Goal: Task Accomplishment & Management: Use online tool/utility

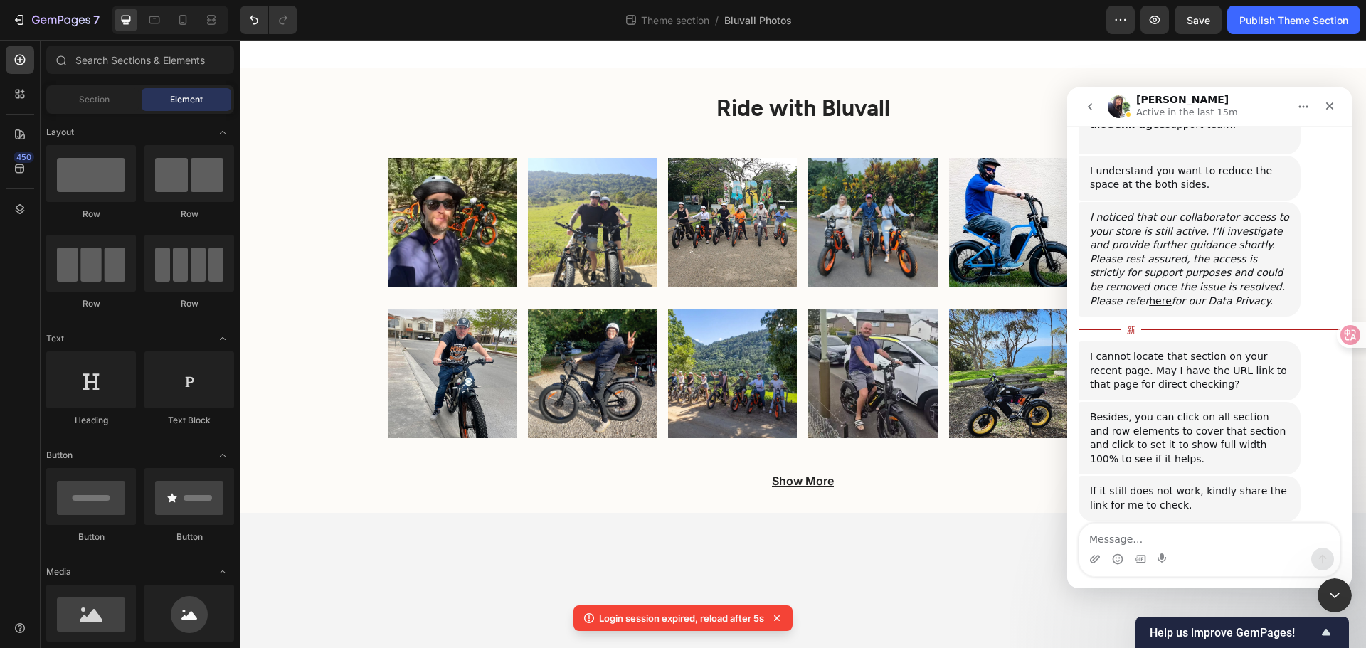
scroll to position [525, 0]
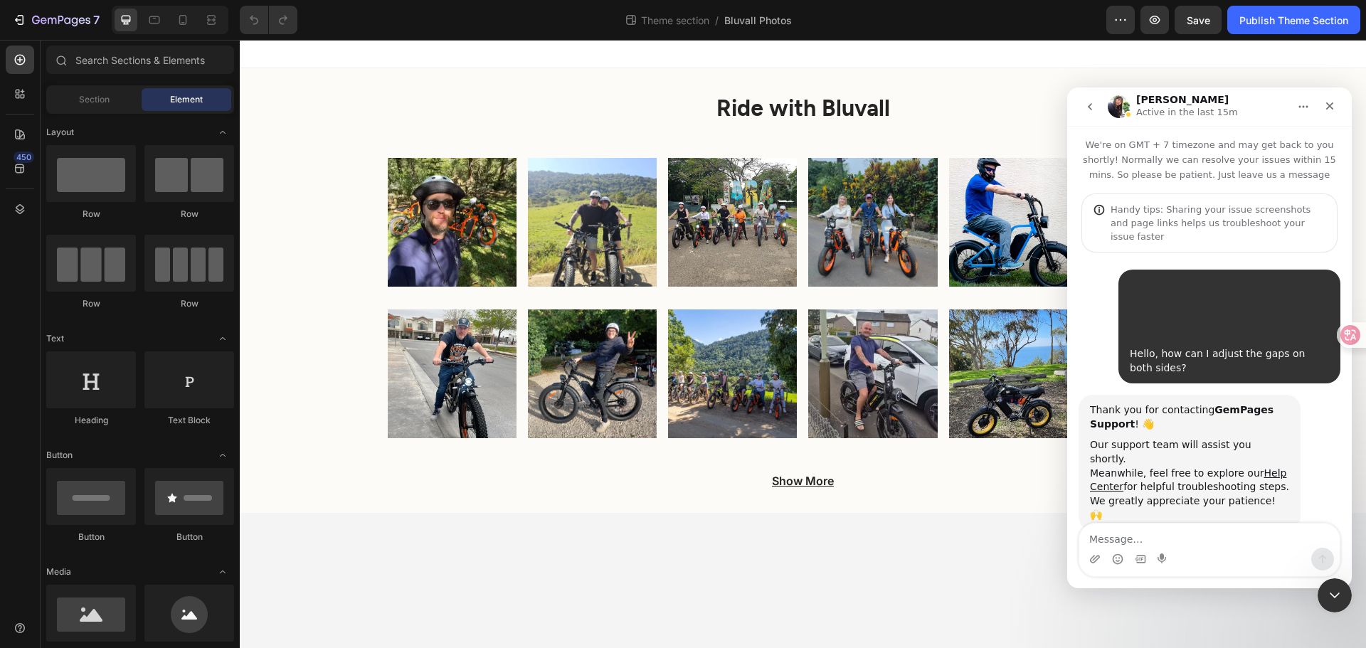
scroll to position [502, 0]
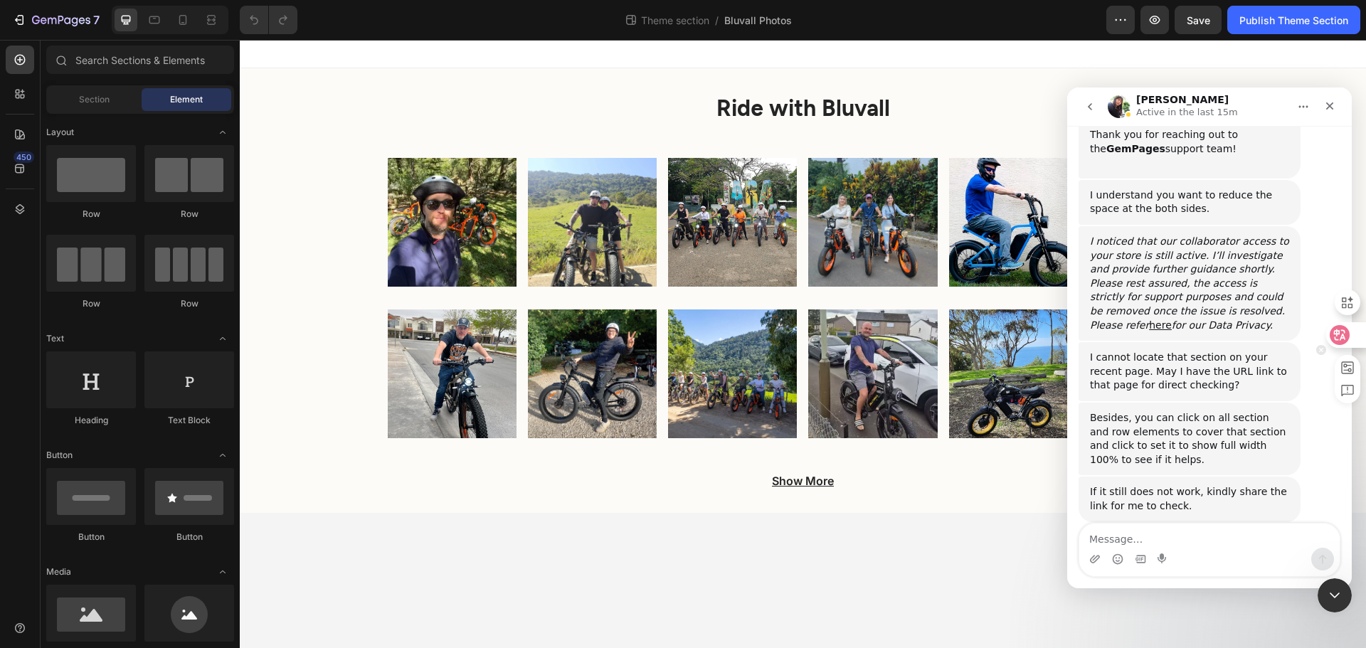
click at [1350, 332] on div at bounding box center [1345, 335] width 38 height 26
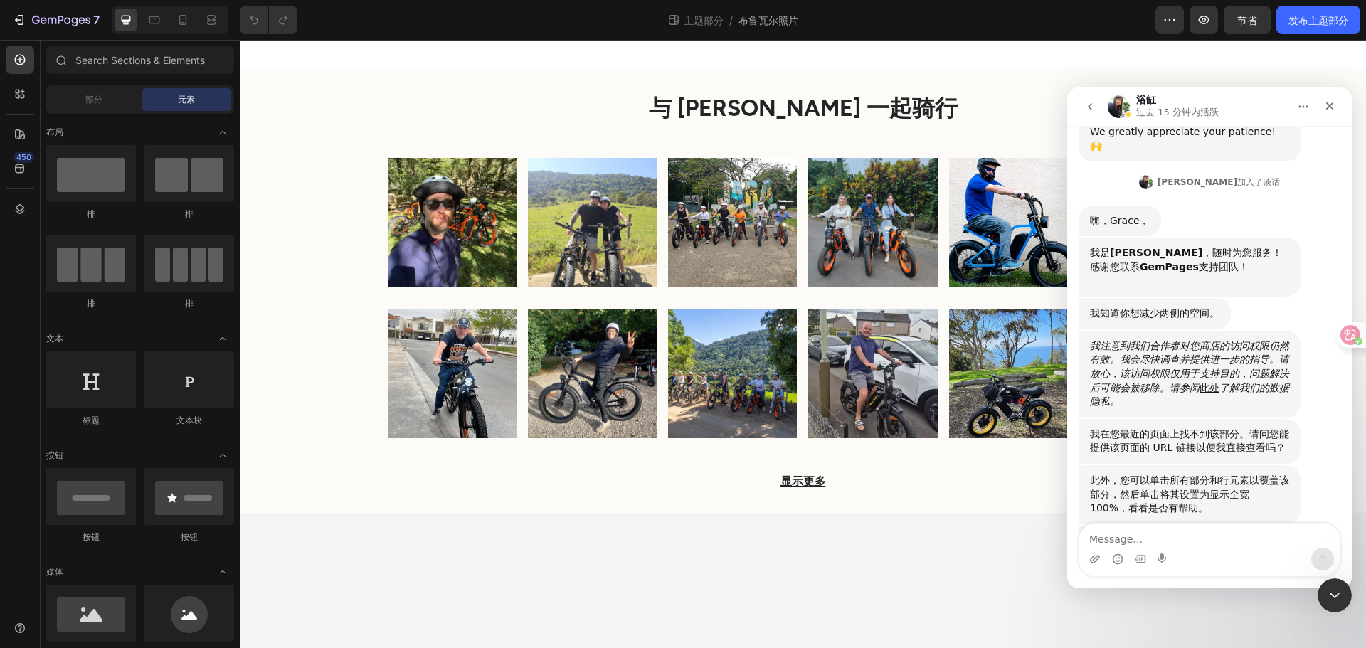
scroll to position [404, 0]
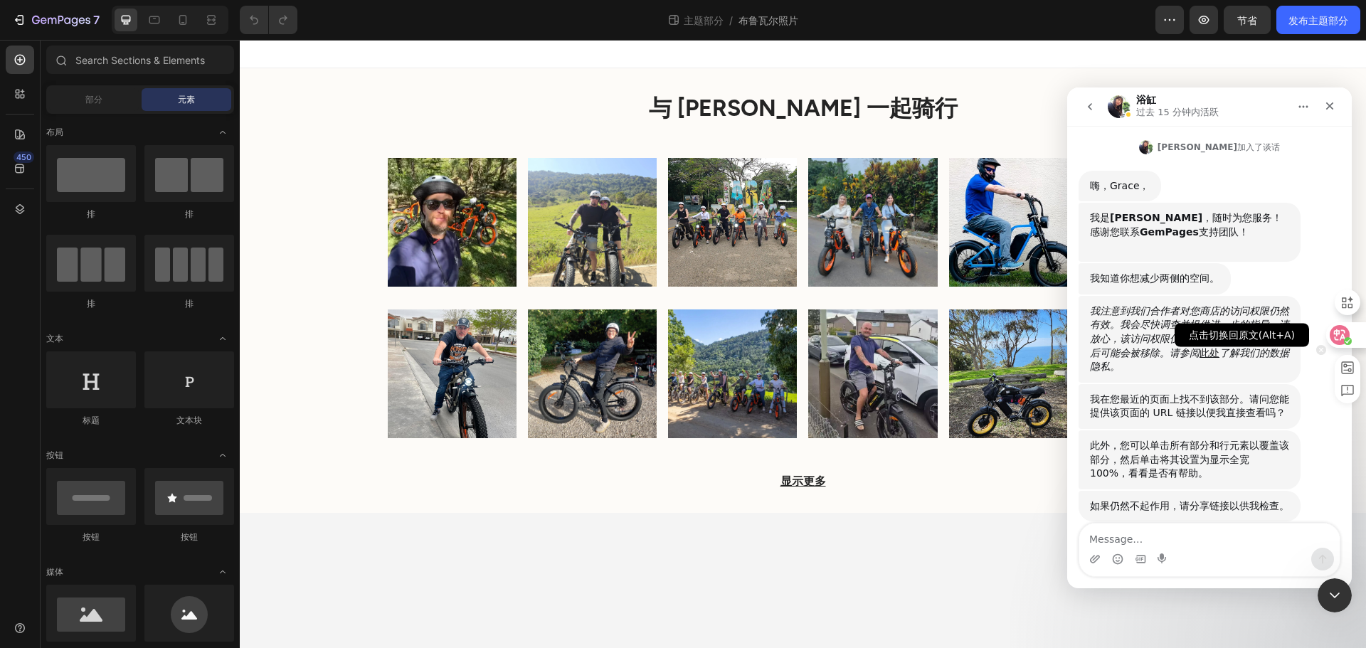
click at [1344, 332] on icon at bounding box center [1340, 334] width 12 height 11
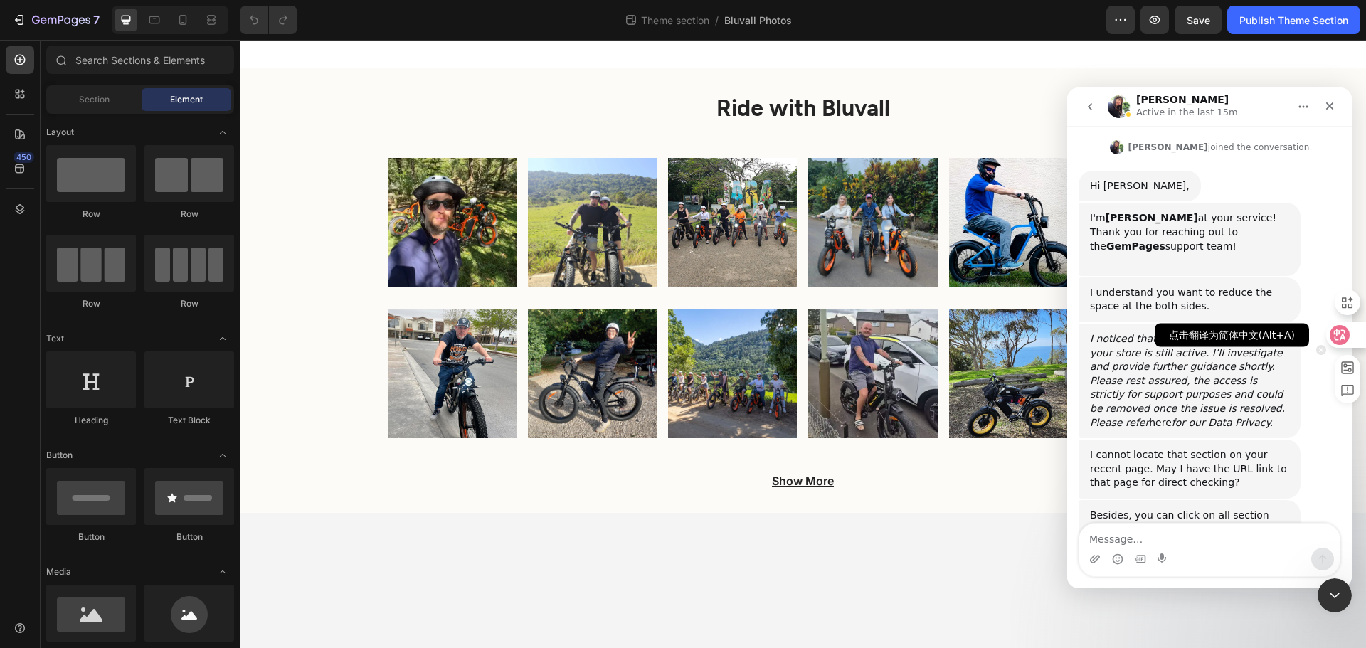
scroll to position [502, 0]
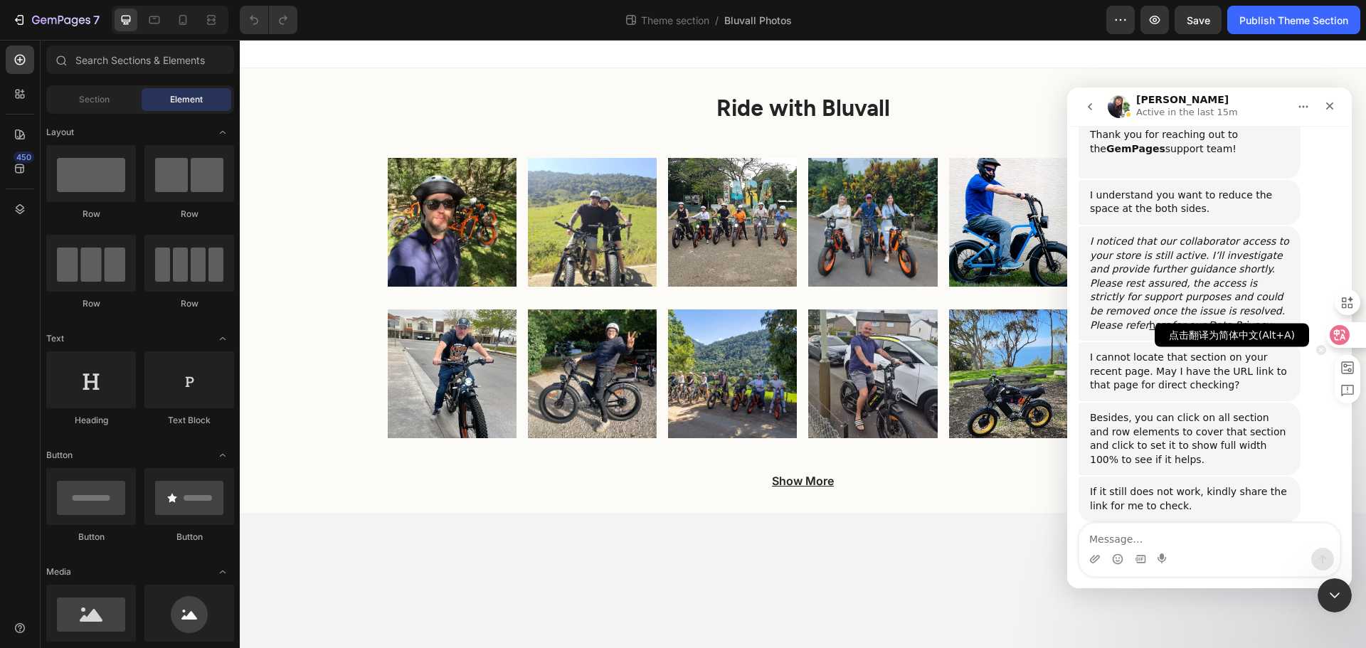
click at [1344, 332] on icon at bounding box center [1340, 334] width 12 height 11
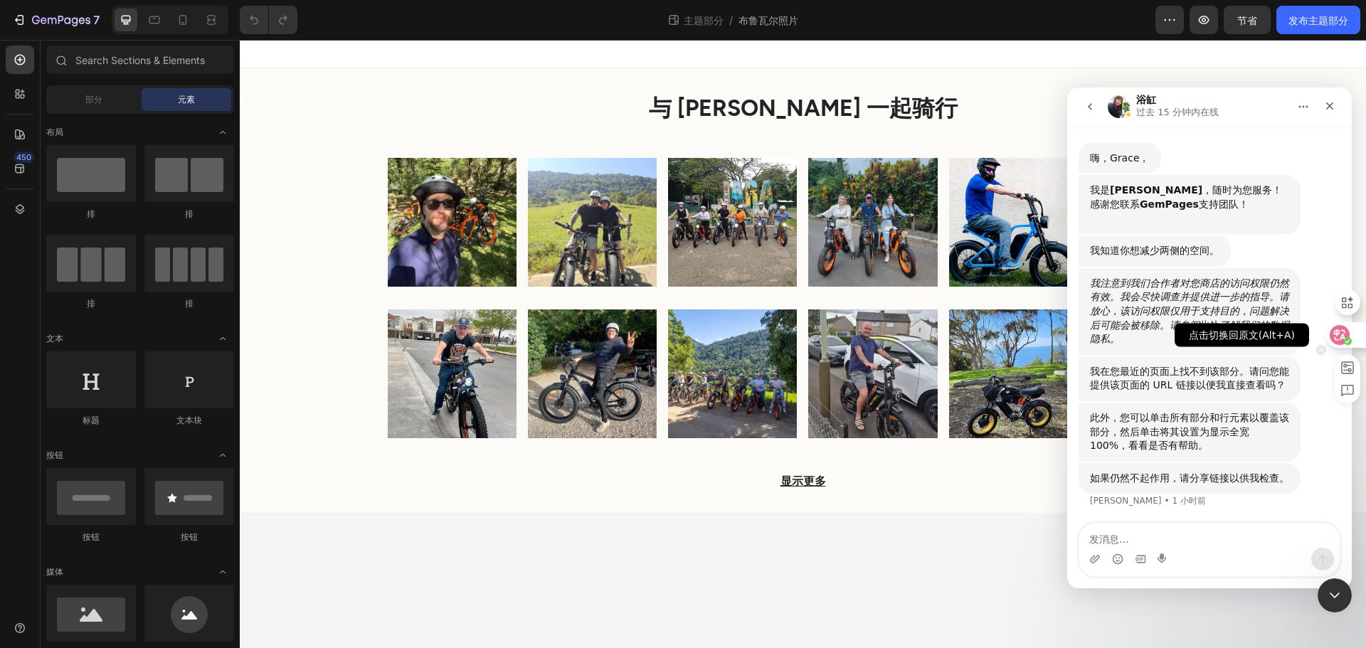
scroll to position [348, 0]
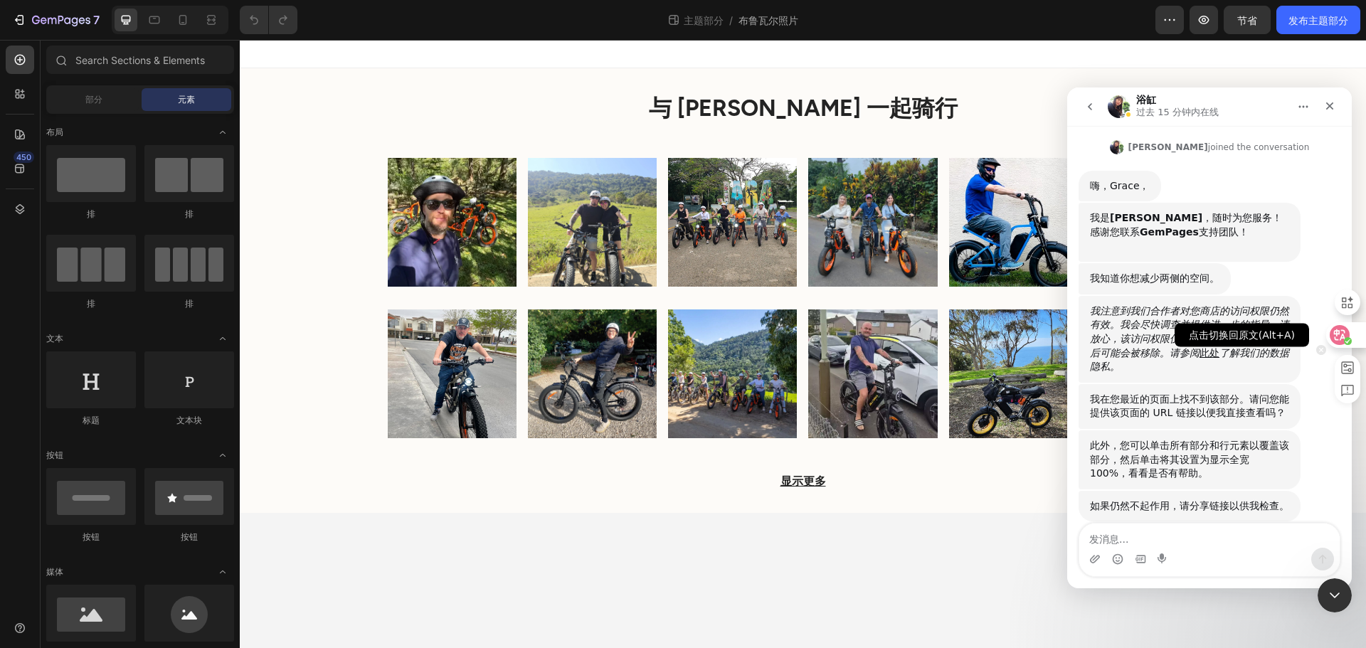
click at [1341, 334] on icon at bounding box center [1339, 335] width 14 height 14
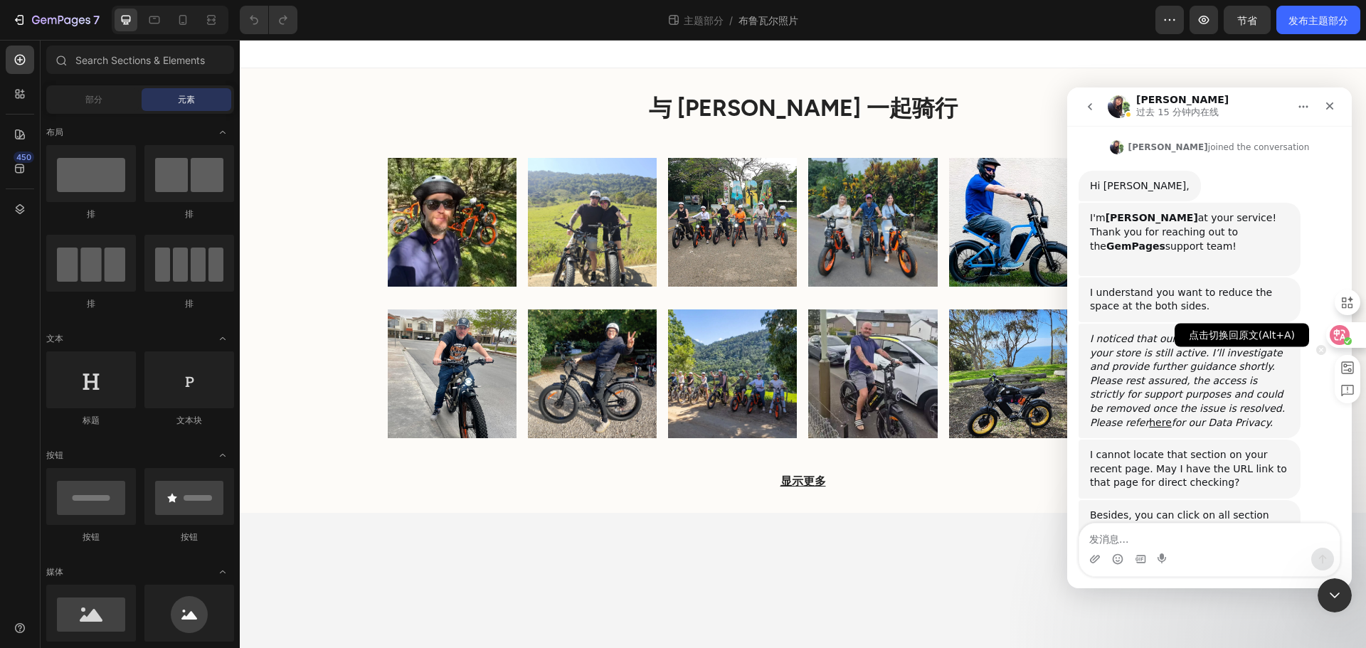
scroll to position [445, 0]
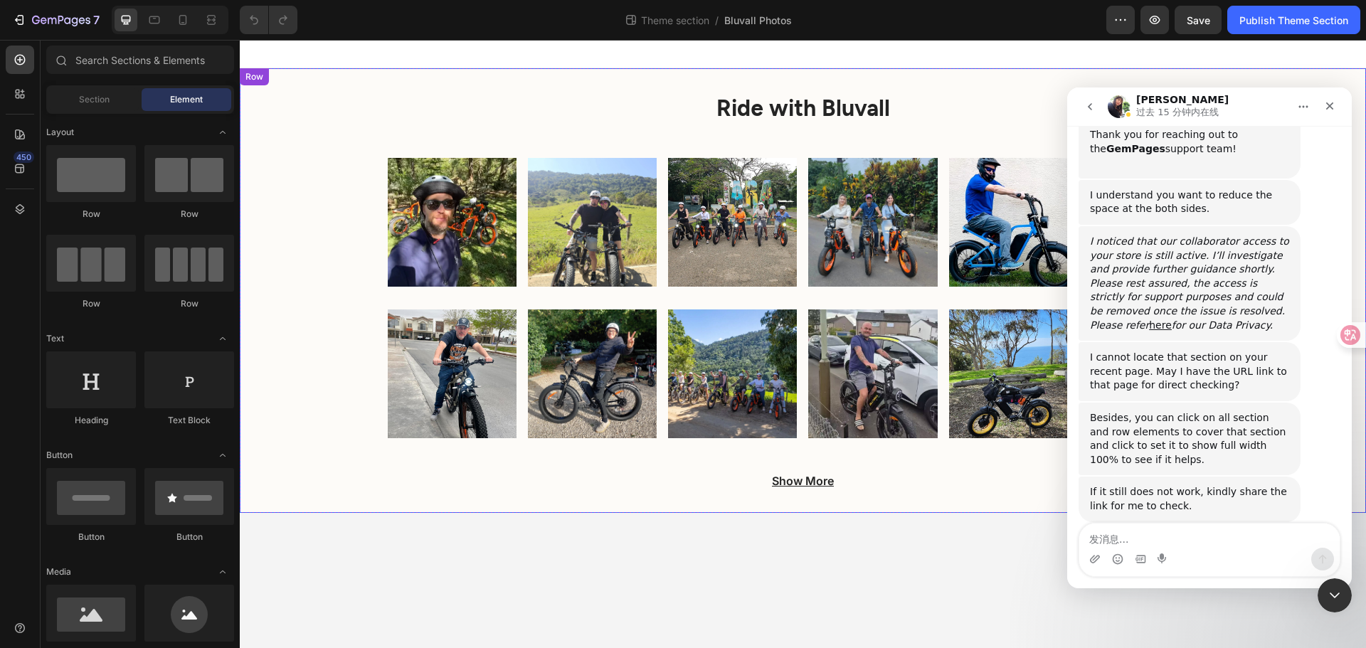
click at [273, 163] on div "Ride with Bluvall Heading Image Image Image Image Image Image Row Image Image I…" at bounding box center [803, 296] width 1126 height 410
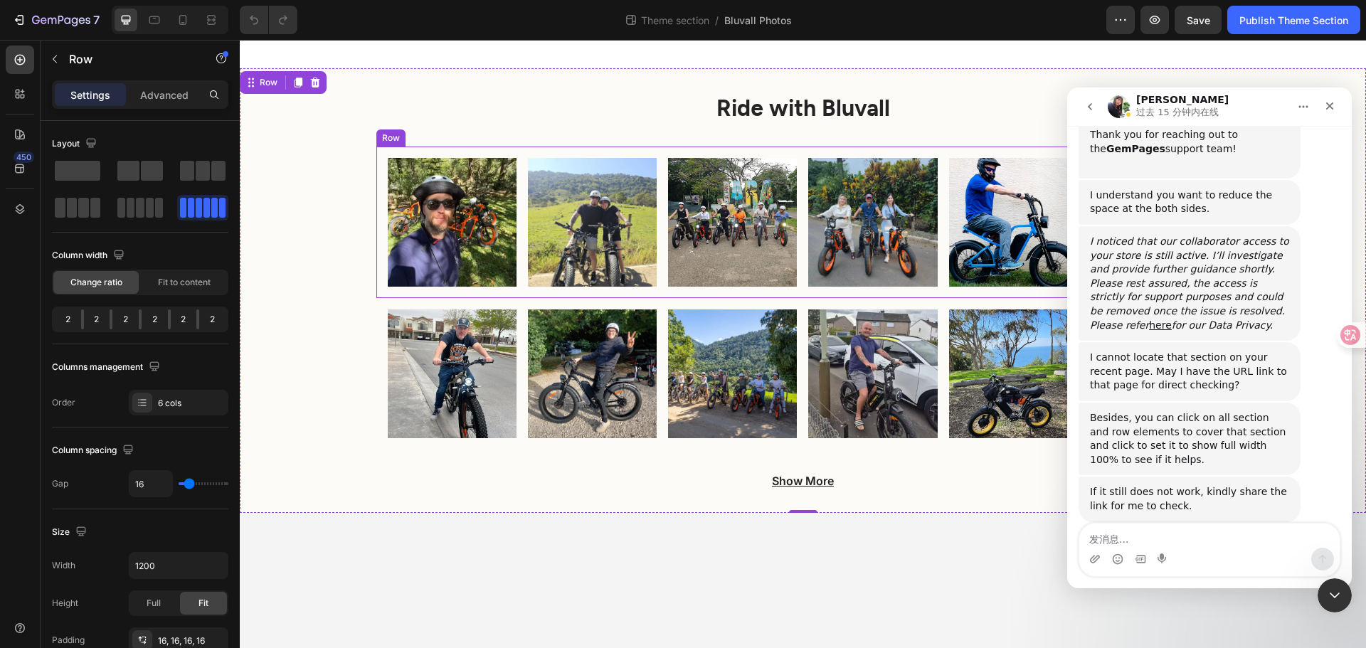
click at [376, 239] on div "Image Image Image Image Image Image Row" at bounding box center [803, 223] width 854 height 152
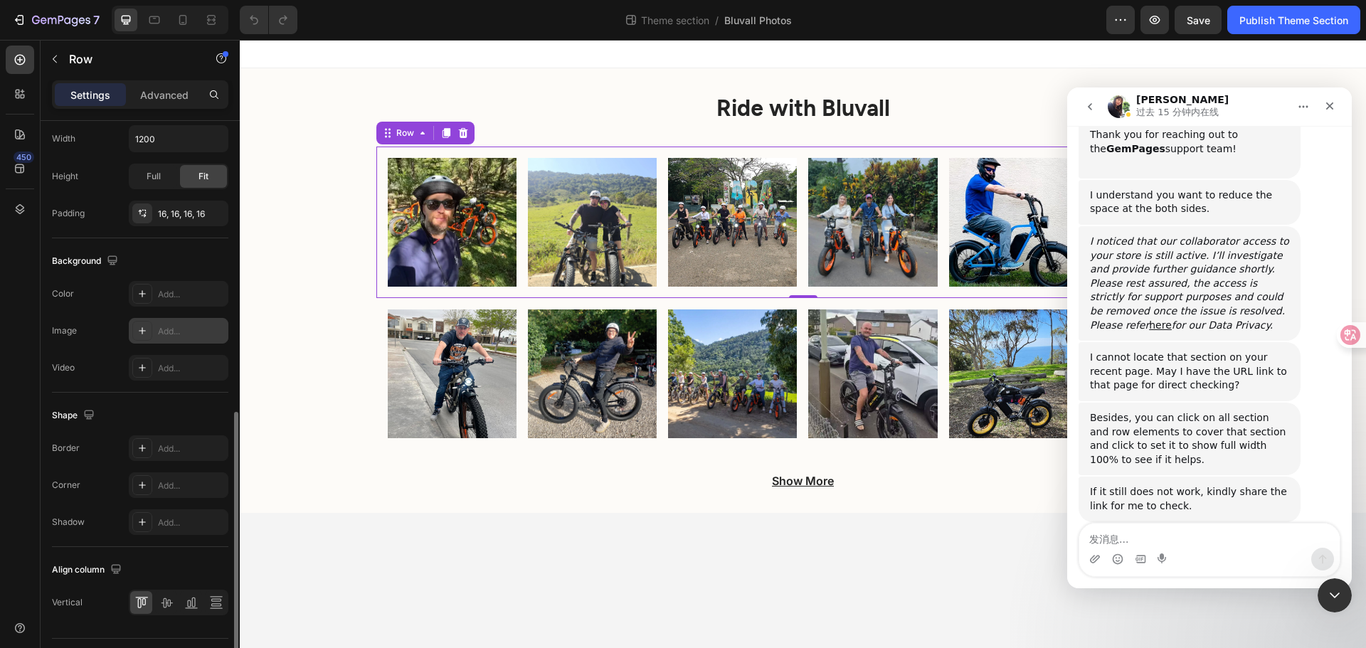
scroll to position [462, 0]
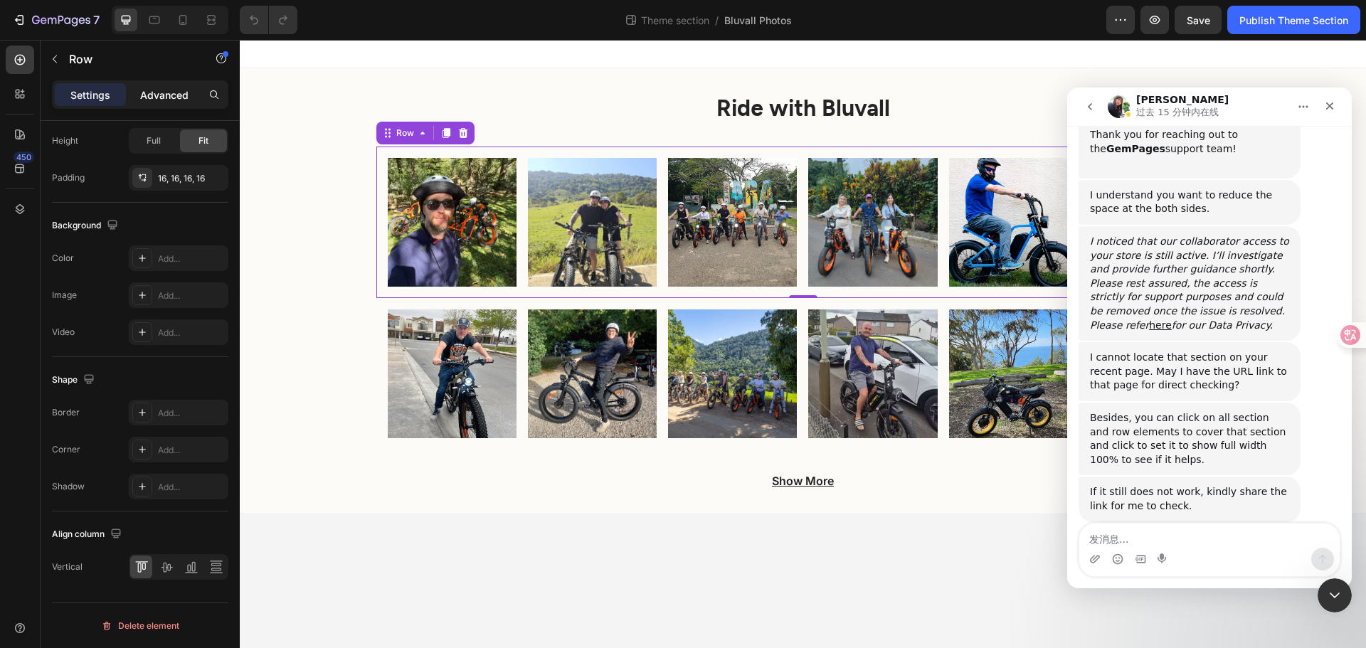
click at [176, 104] on div "Advanced" at bounding box center [164, 94] width 71 height 23
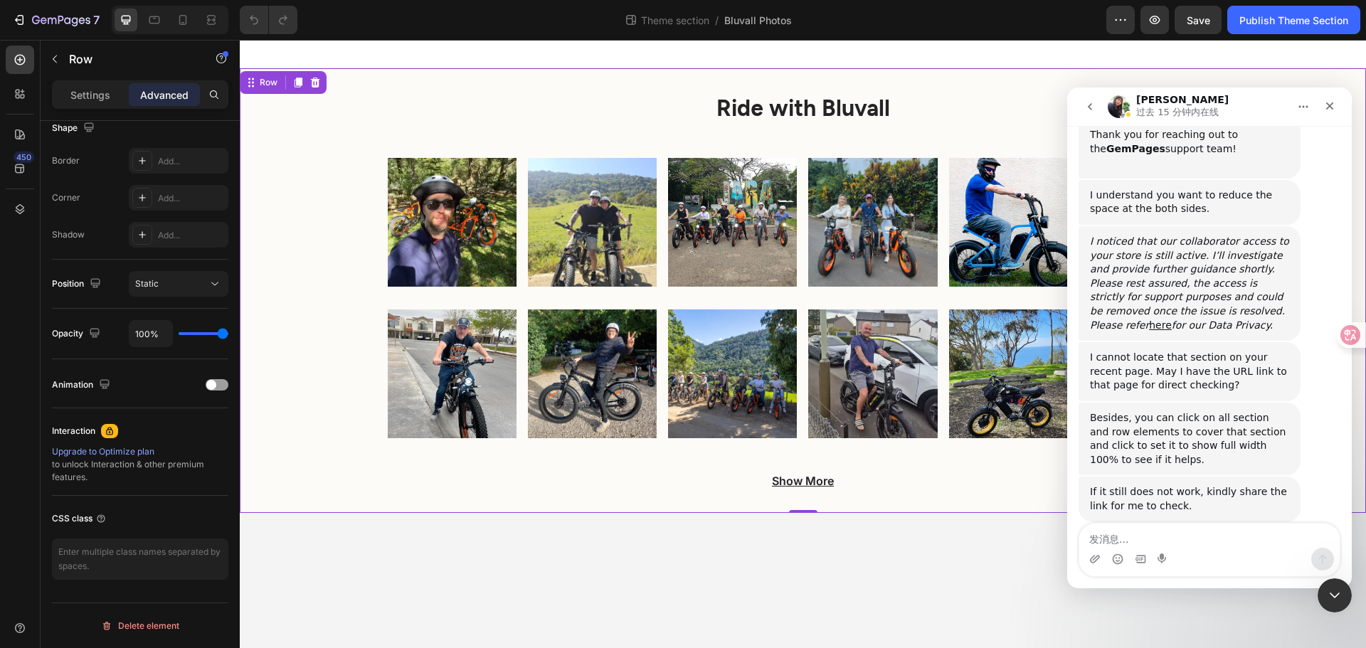
click at [389, 73] on div "Ride with Bluvall Heading Image Image Image Image Image Image Row Image Image I…" at bounding box center [803, 290] width 1126 height 445
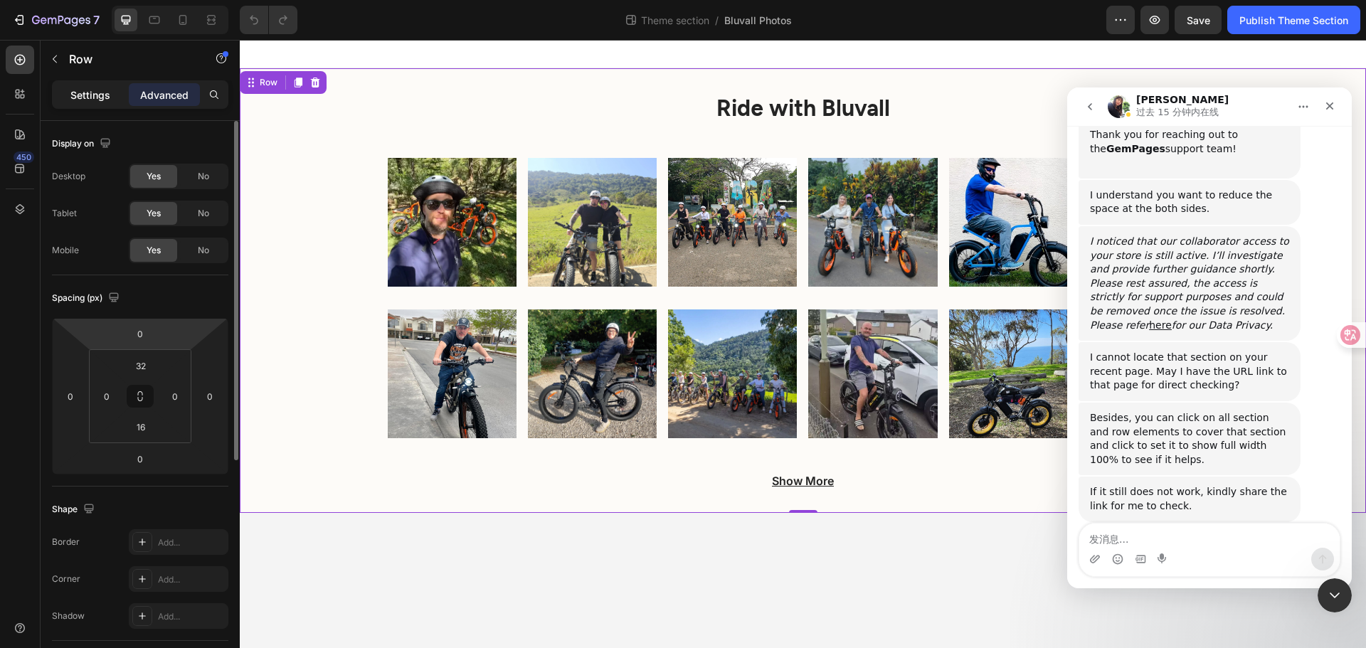
click at [90, 88] on p "Settings" at bounding box center [90, 95] width 40 height 15
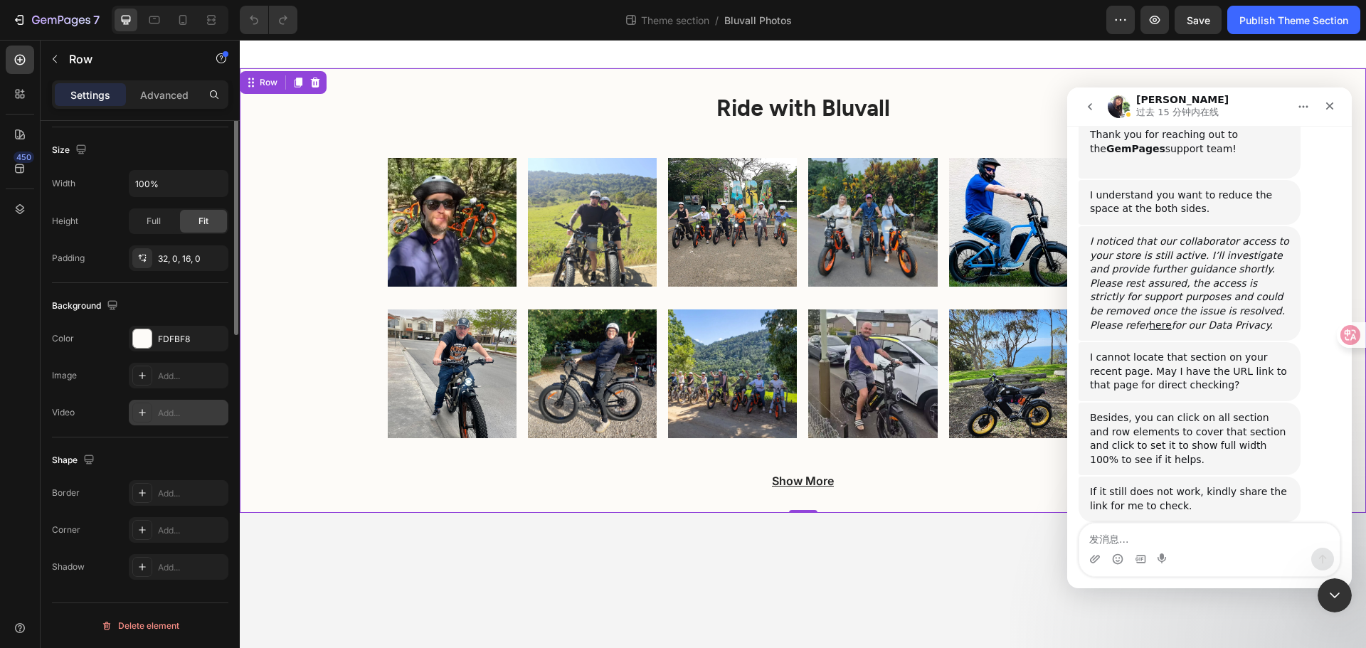
scroll to position [16, 0]
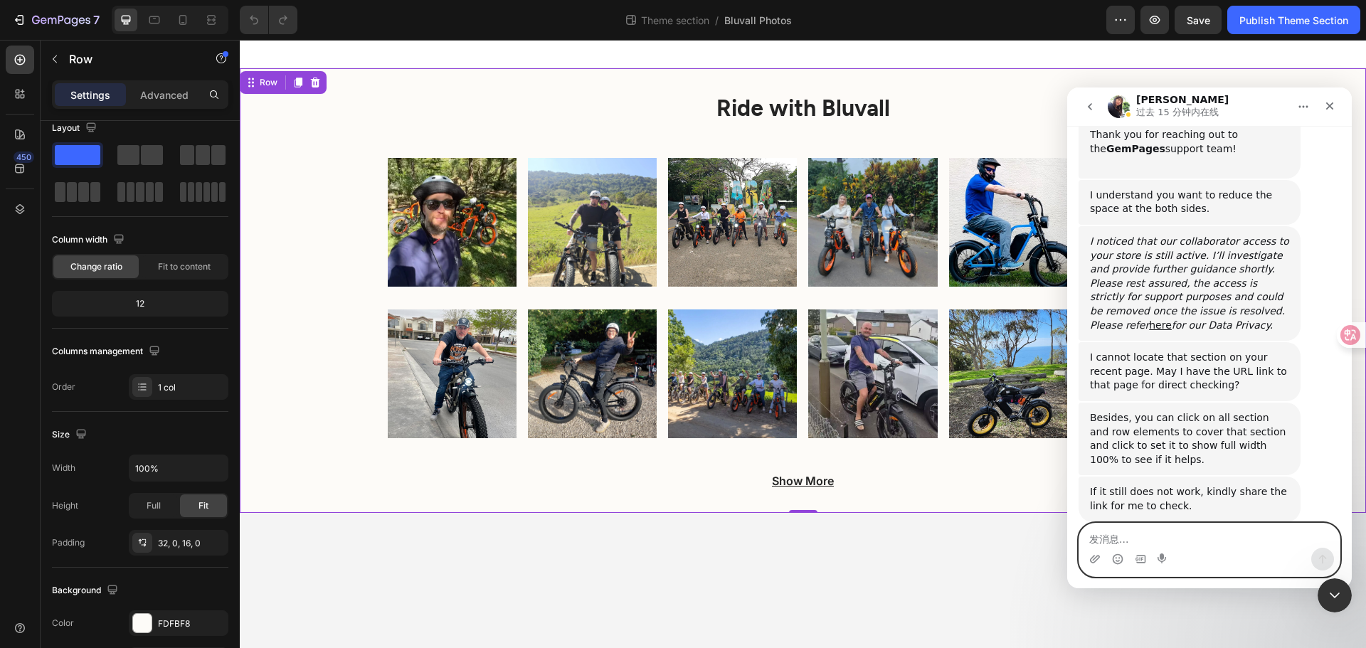
click at [1163, 534] on textarea "发消息..." at bounding box center [1209, 536] width 260 height 24
paste textarea "https://builder.gempages.net/editor/section/576785878844703569/5850989181030899…"
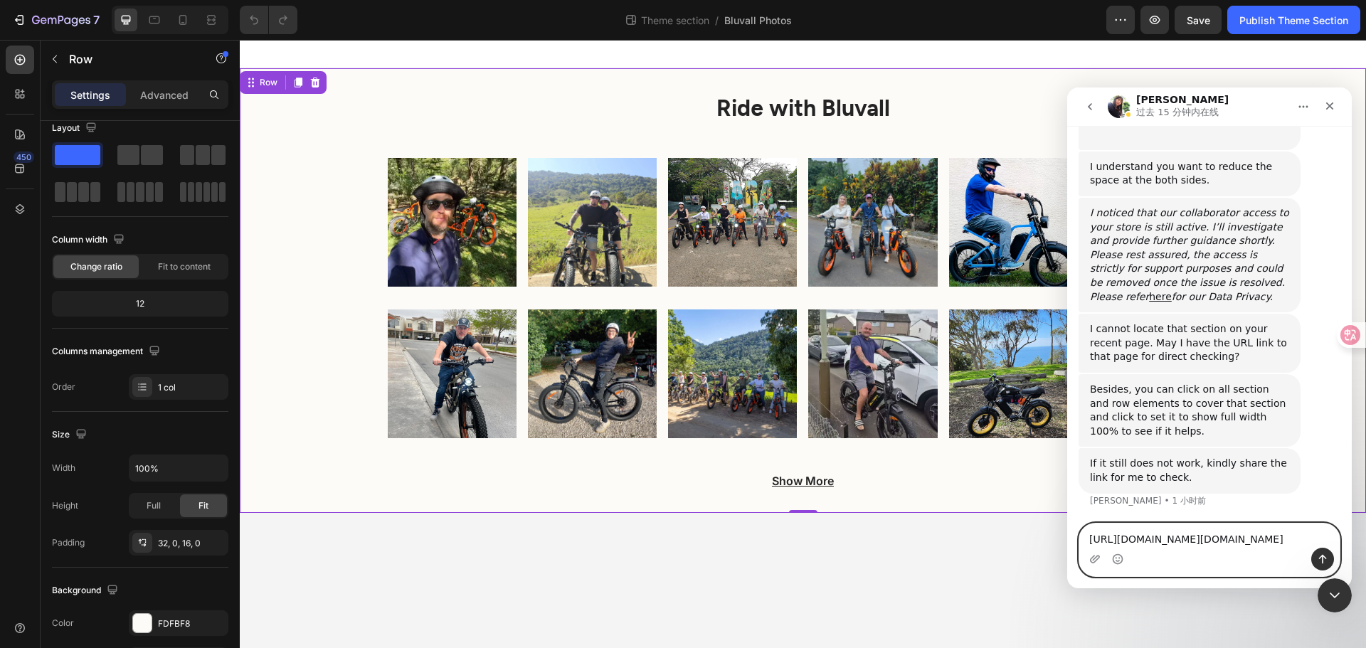
type textarea "https://builder.gempages.net/editor/section/576785878844703569/5850989181030899…"
click at [1322, 557] on icon "发送消息…" at bounding box center [1323, 559] width 8 height 9
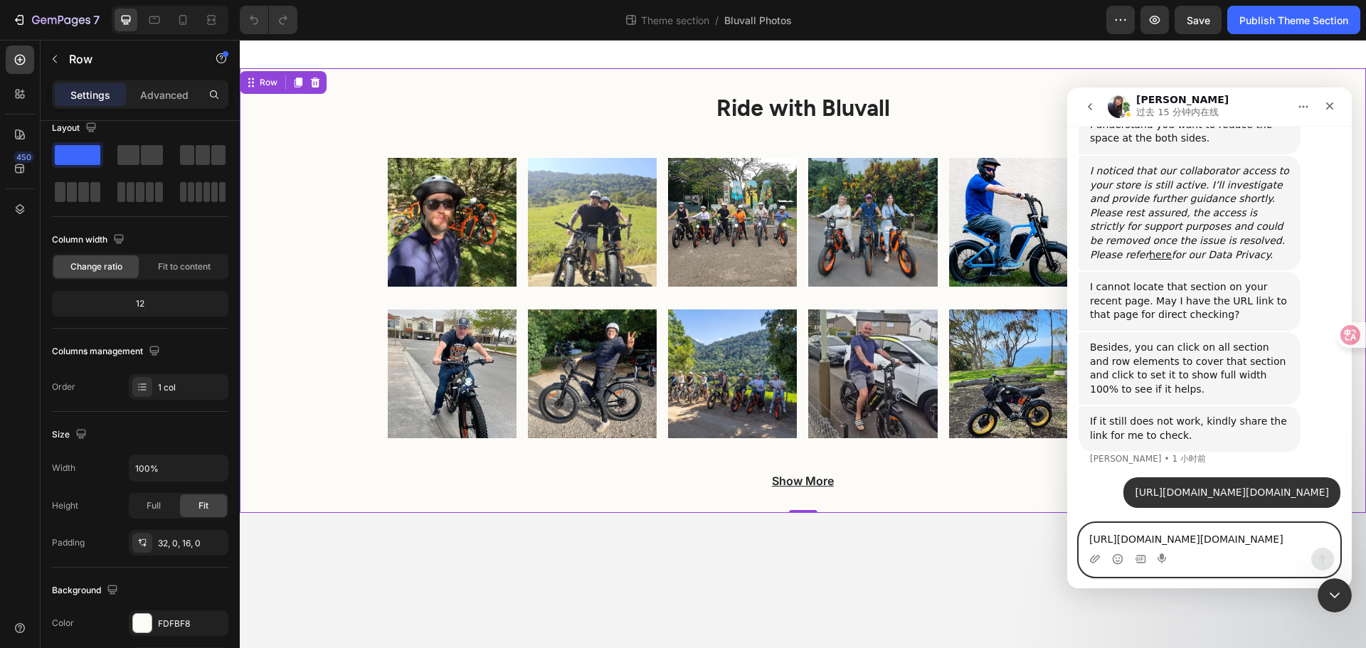
click at [1275, 538] on textarea "https://builder.gempages.net/editor/section/576785878844703569/5850989181030899…" at bounding box center [1209, 536] width 260 height 24
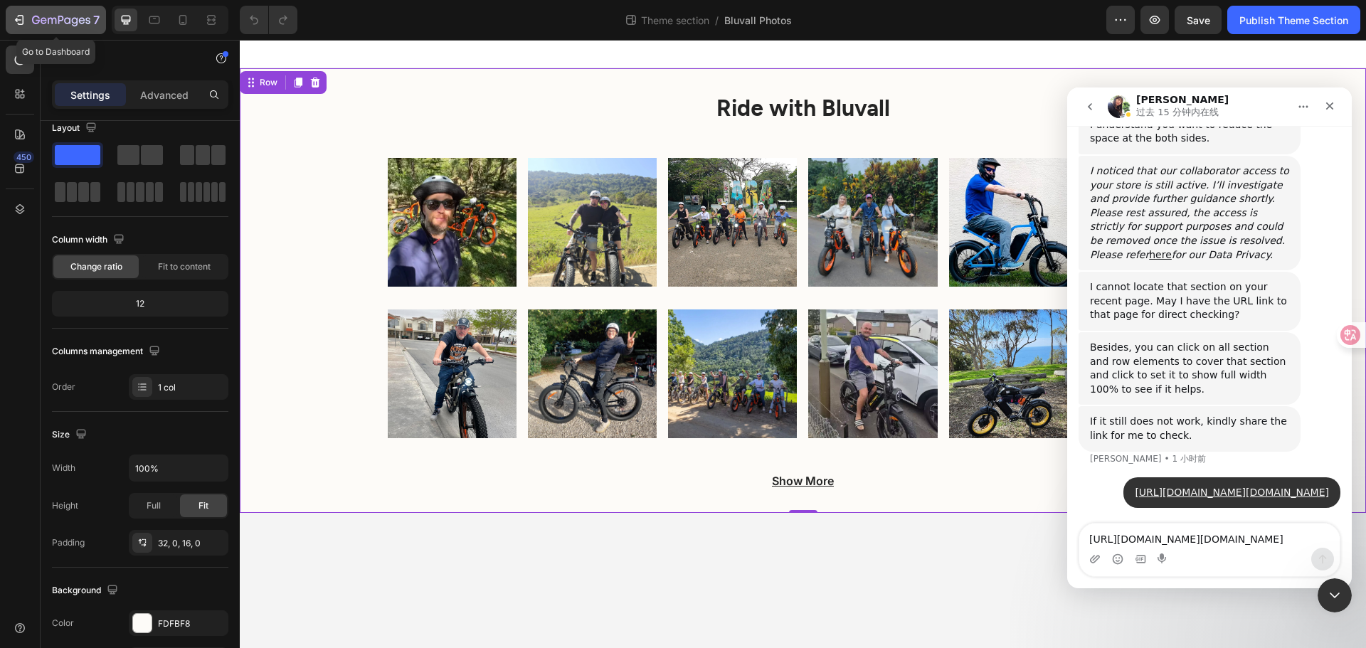
click at [32, 15] on icon "button" at bounding box center [61, 21] width 58 height 12
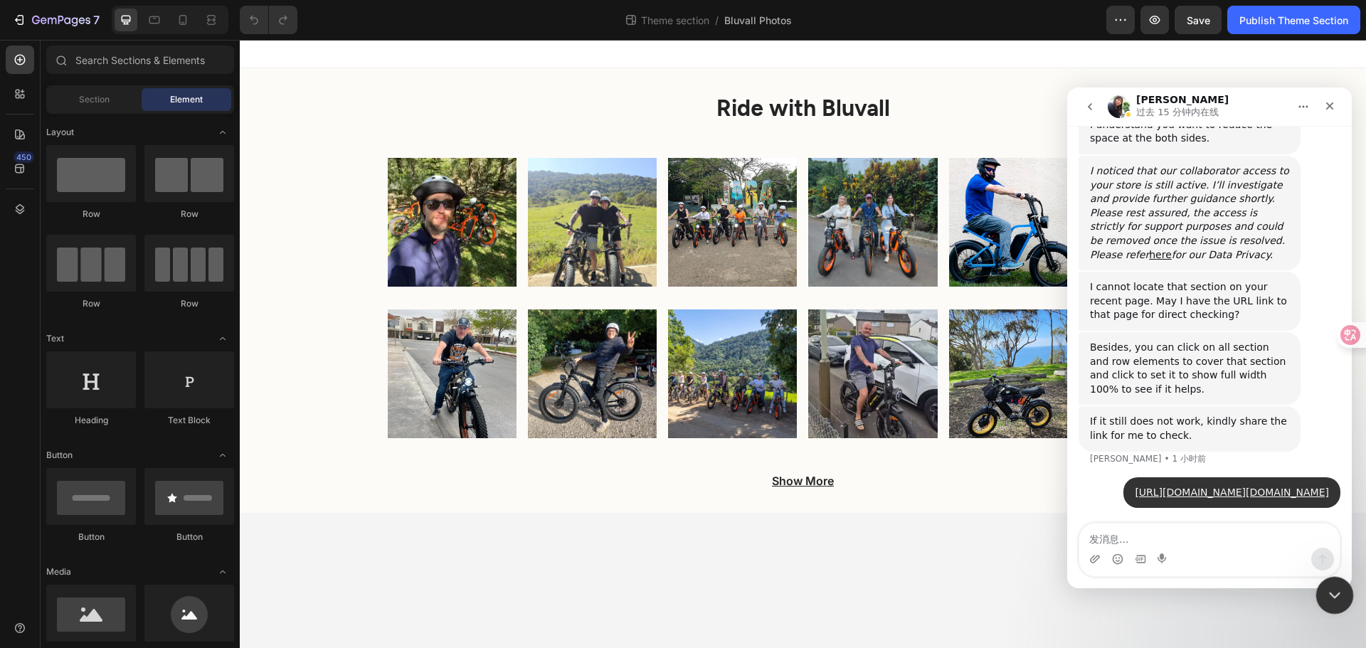
scroll to position [558, 0]
click at [1325, 598] on icon "关闭 Intercom Messenger" at bounding box center [1332, 593] width 17 height 17
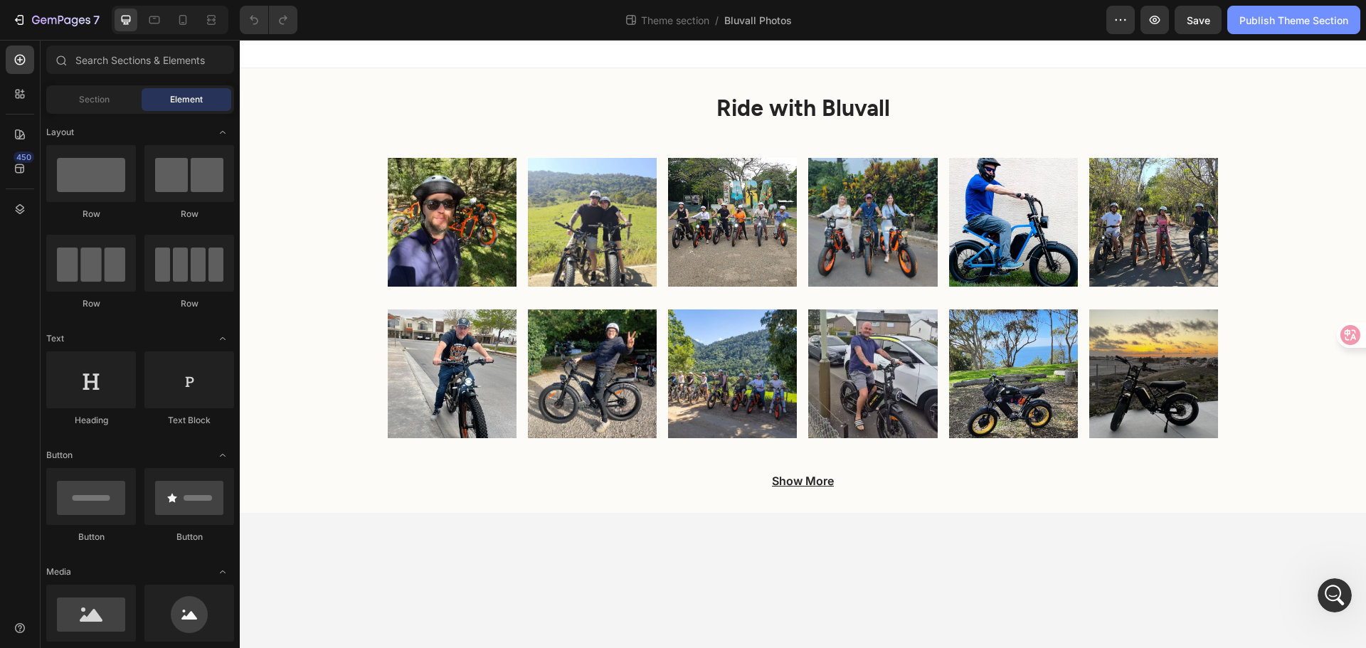
click at [1265, 29] on button "Publish Theme Section" at bounding box center [1293, 20] width 133 height 28
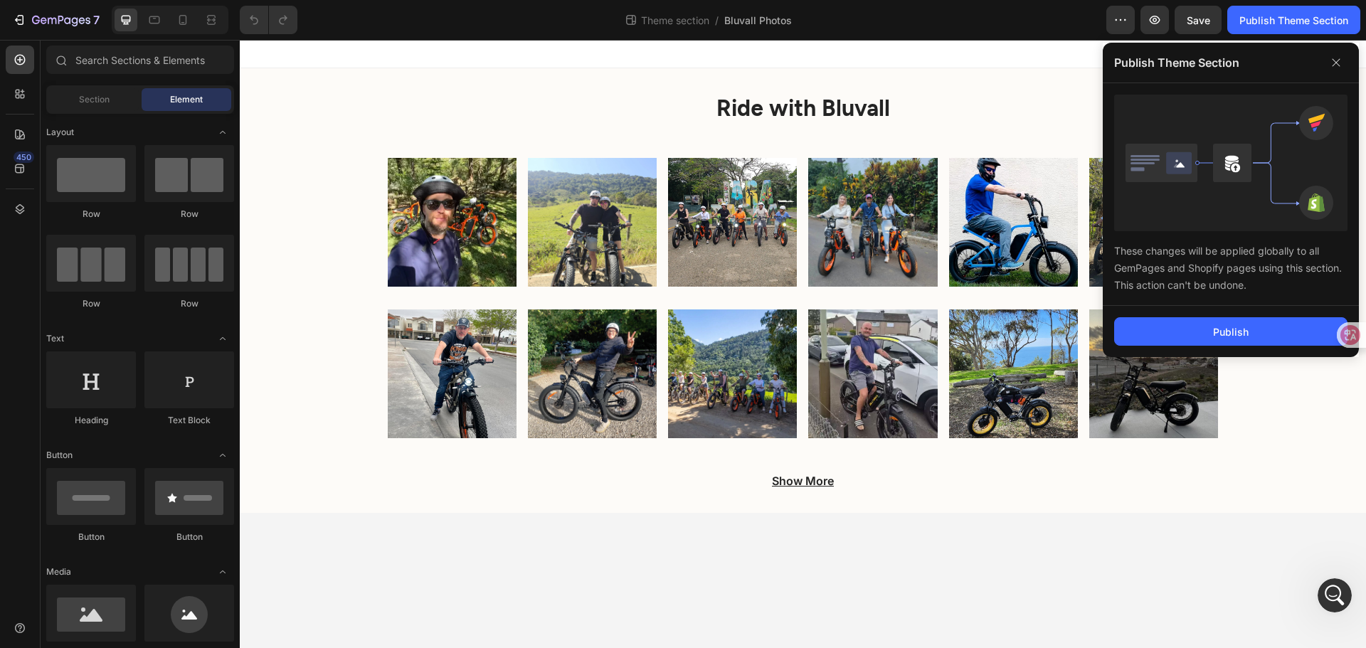
click at [1205, 315] on div "Publish" at bounding box center [1231, 331] width 256 height 51
click at [1205, 321] on button "Publish" at bounding box center [1230, 331] width 233 height 28
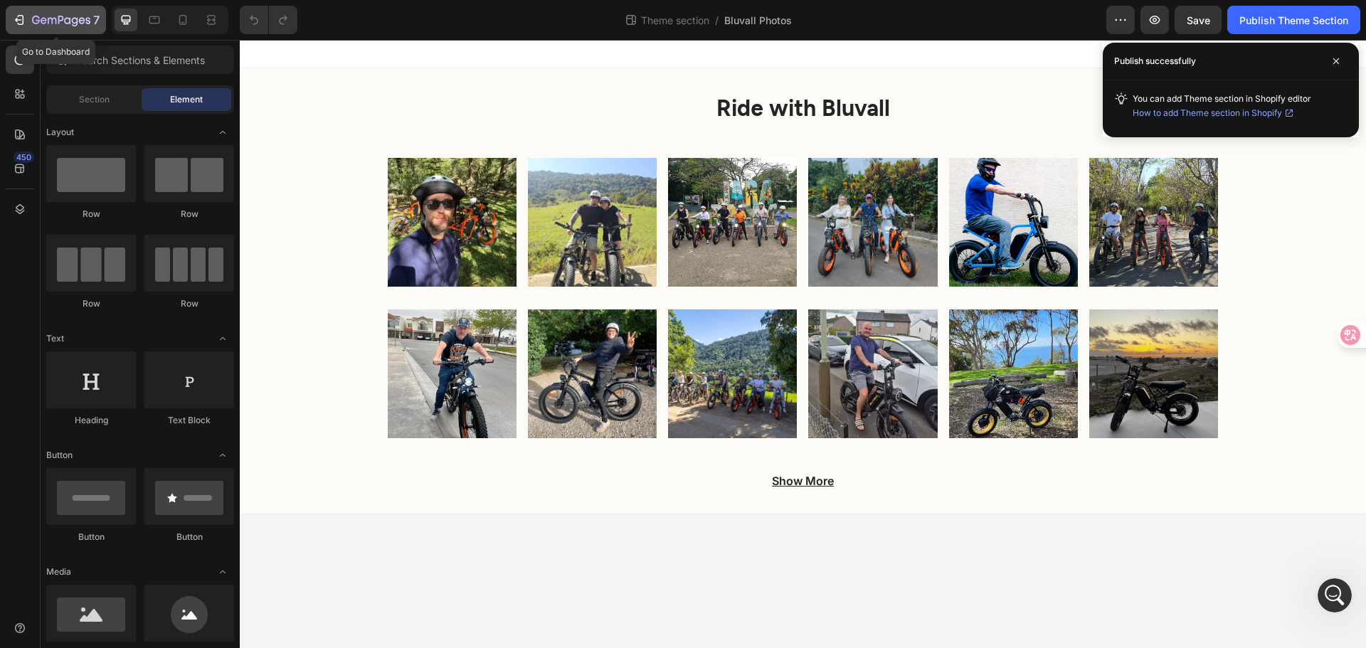
click at [26, 23] on icon "button" at bounding box center [19, 20] width 14 height 14
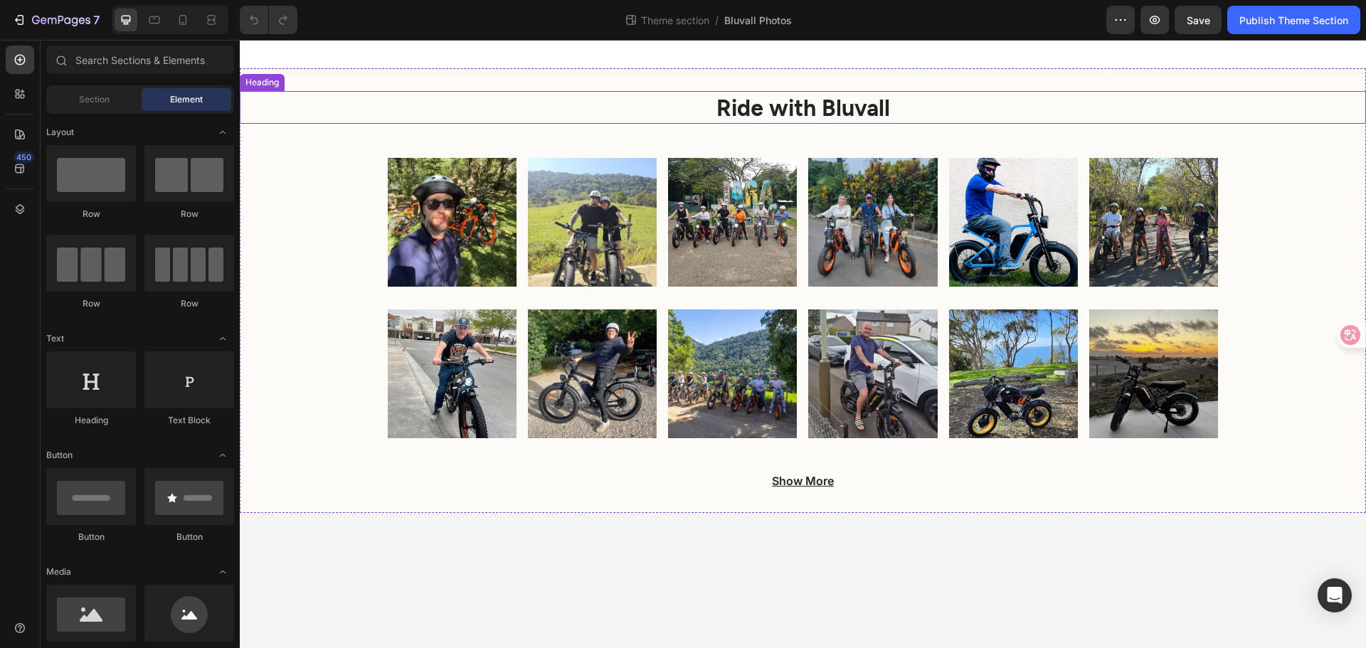
click at [785, 98] on h2 "Ride with Bluvall" at bounding box center [803, 107] width 1126 height 33
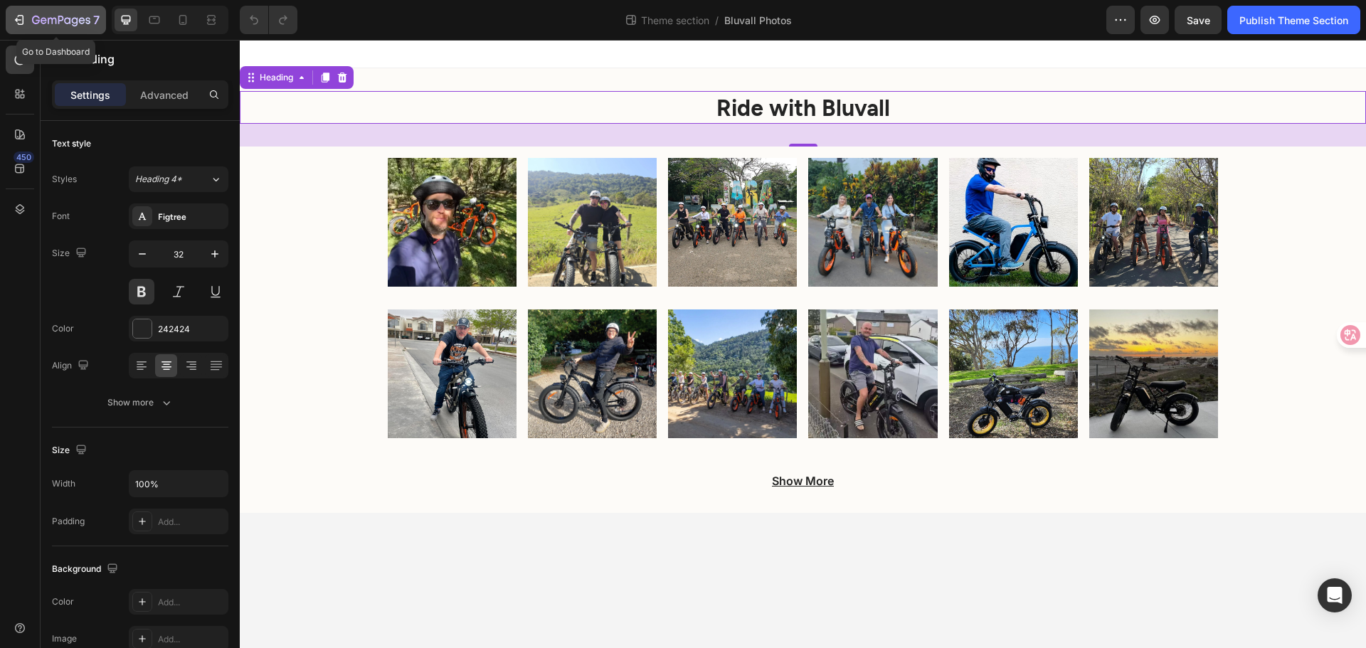
click at [48, 30] on button "7" at bounding box center [56, 20] width 100 height 28
click at [14, 24] on icon "button" at bounding box center [19, 20] width 14 height 14
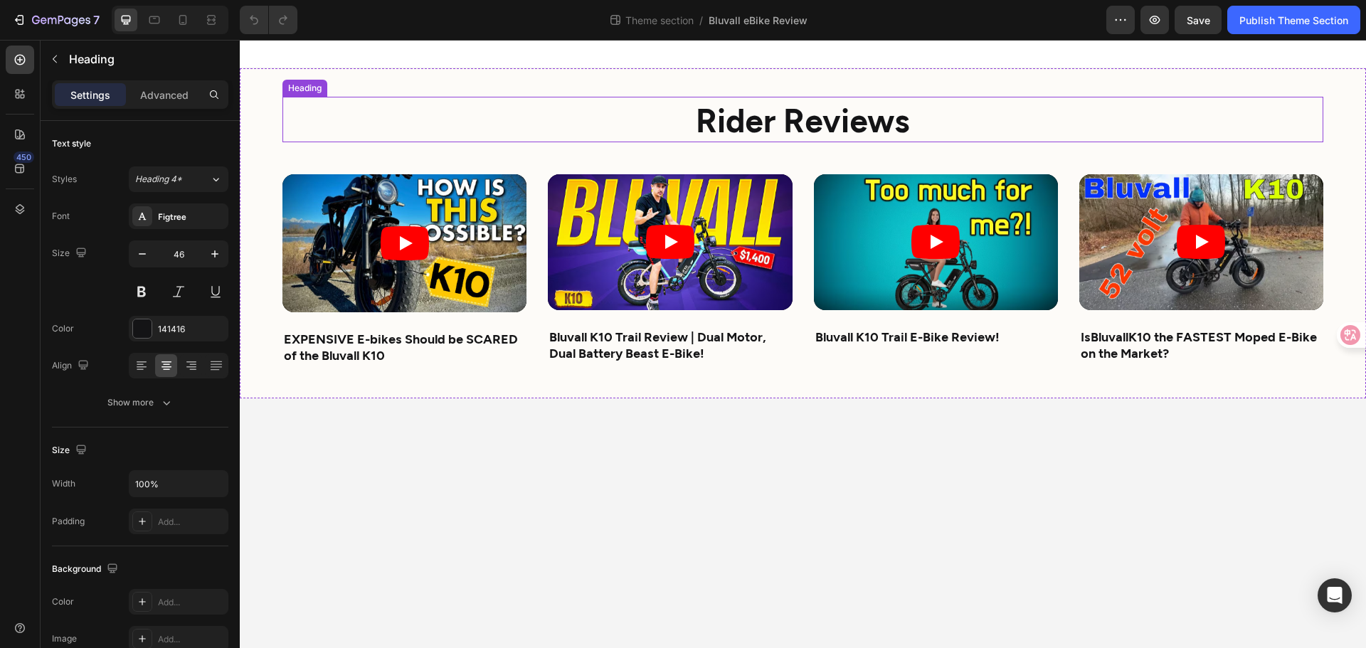
click at [748, 129] on strong "Rider Reviews" at bounding box center [803, 119] width 214 height 39
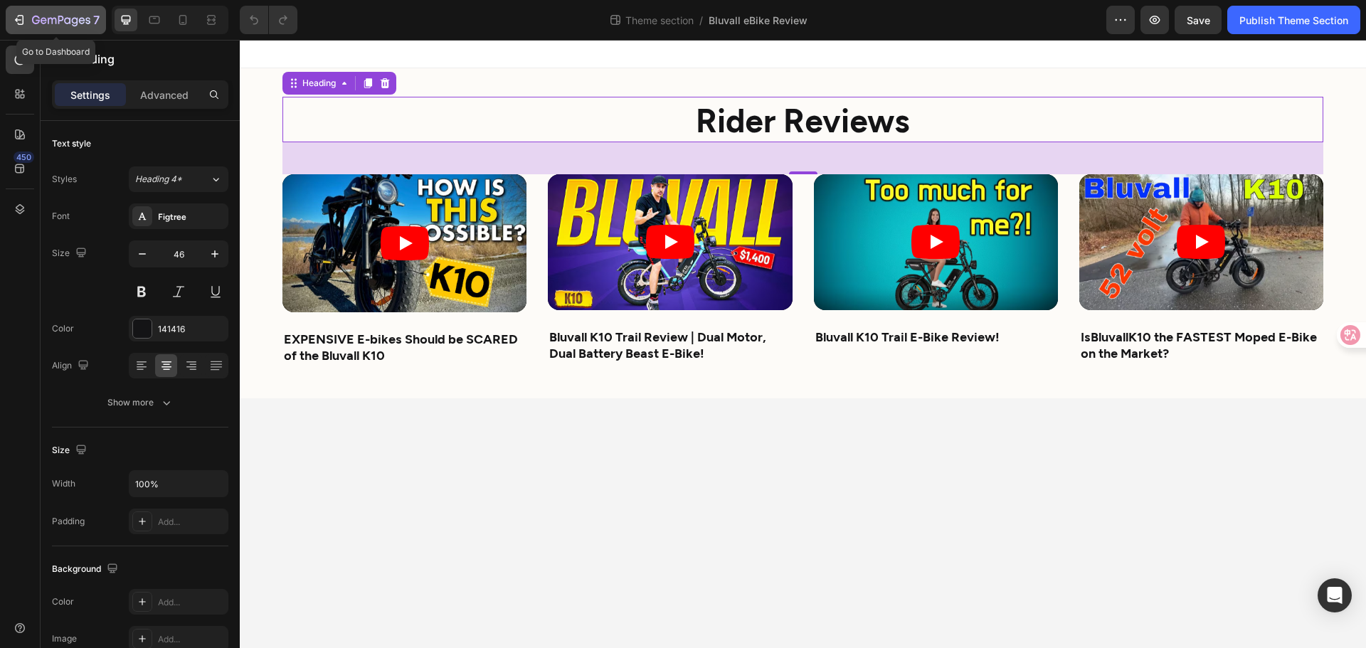
click at [11, 16] on button "7" at bounding box center [56, 20] width 100 height 28
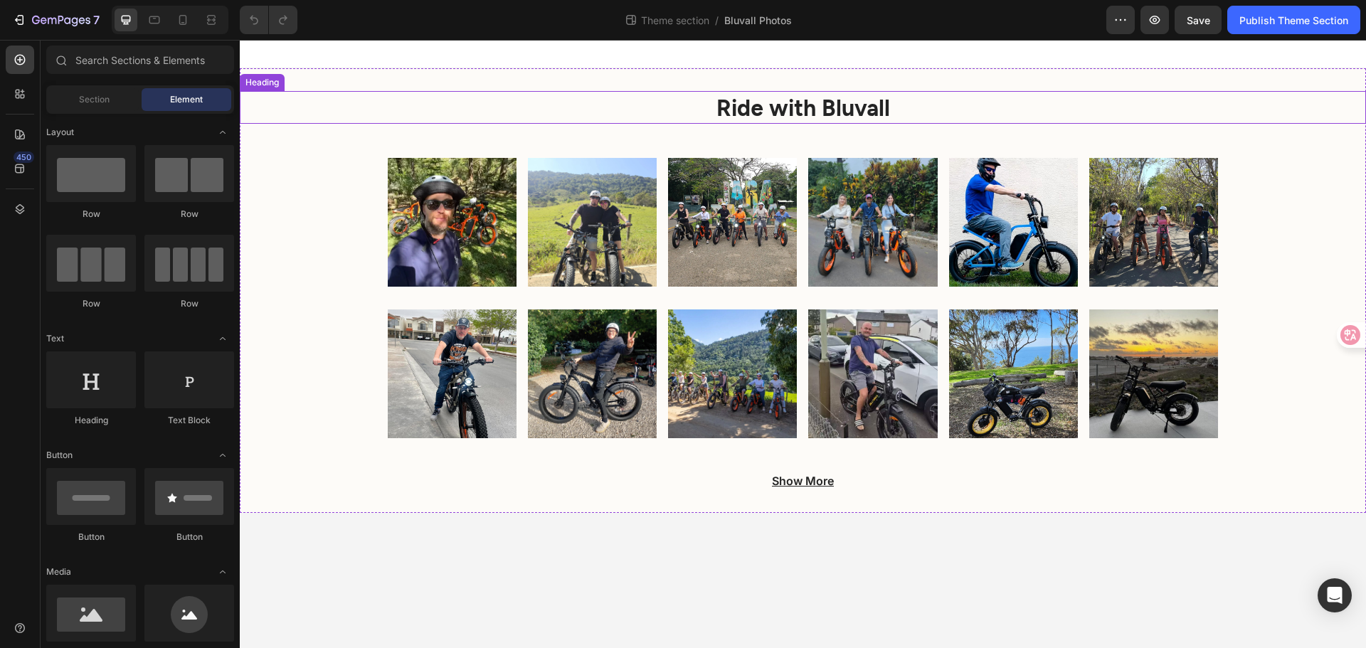
click at [773, 101] on h2 "Ride with Bluvall" at bounding box center [803, 107] width 1126 height 33
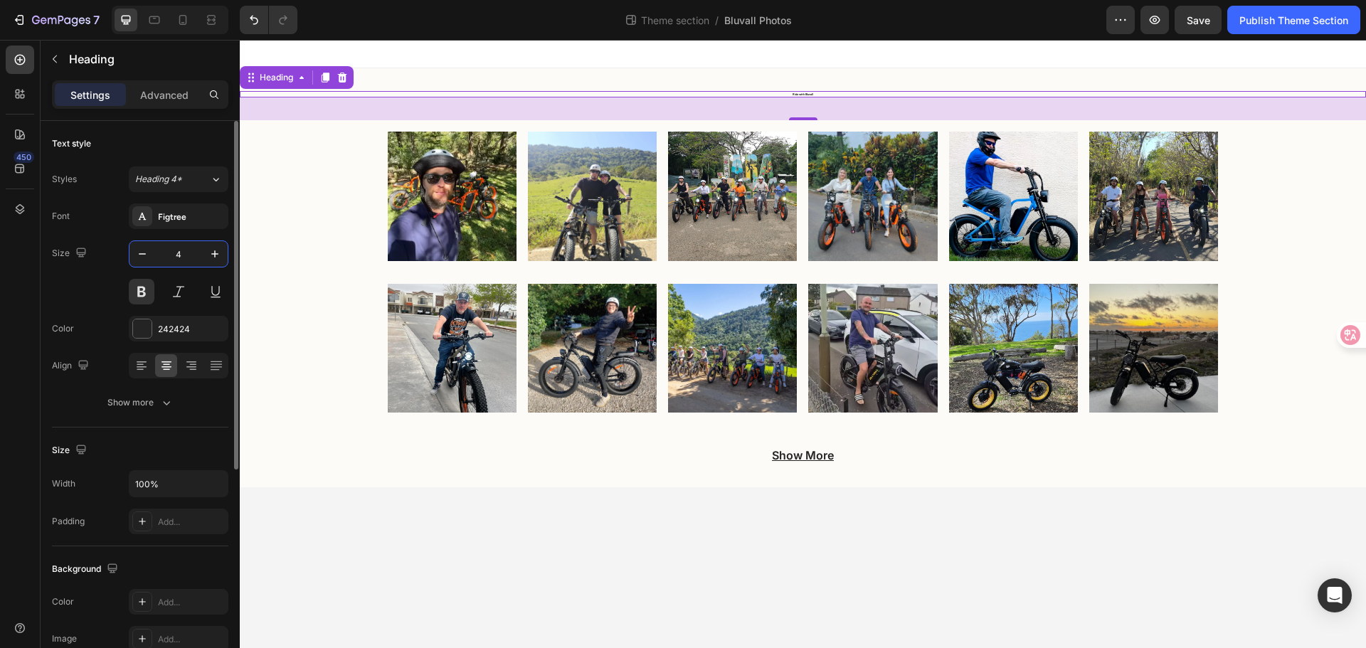
type input "46"
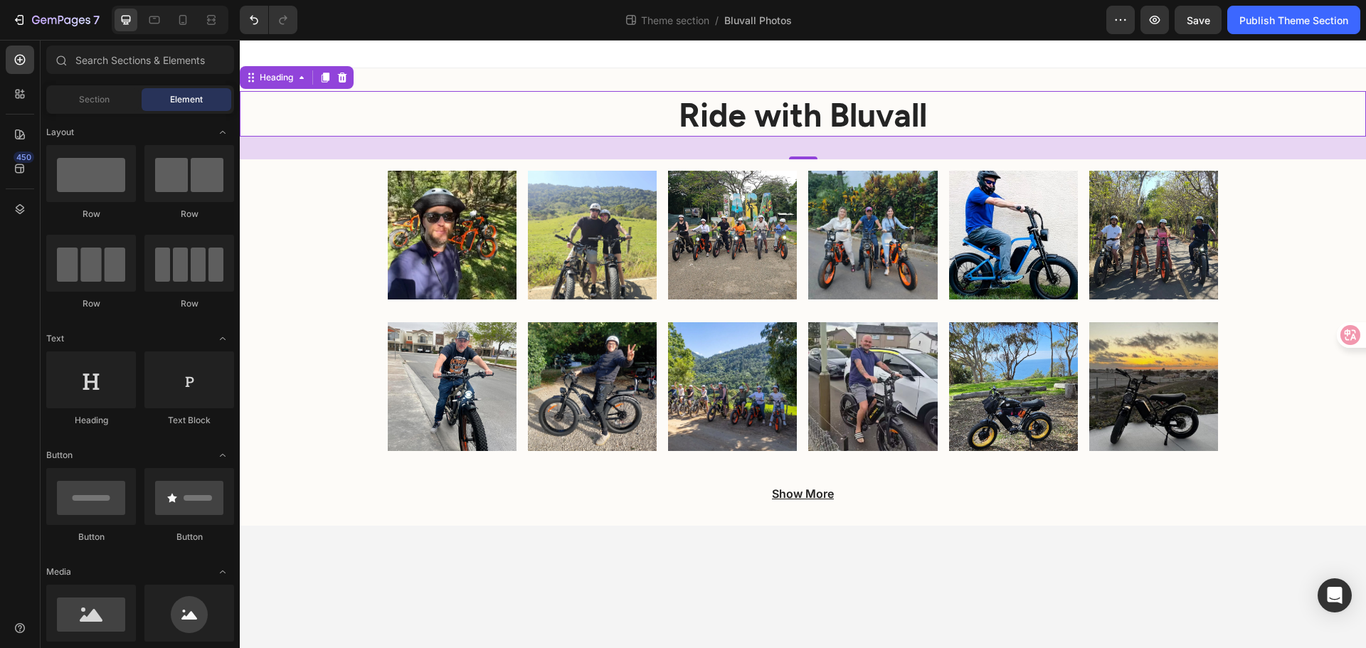
click at [609, 585] on body "Ride with Bluvall Heading 32 Image Image Image Image Image Image Row Image Imag…" at bounding box center [803, 344] width 1126 height 608
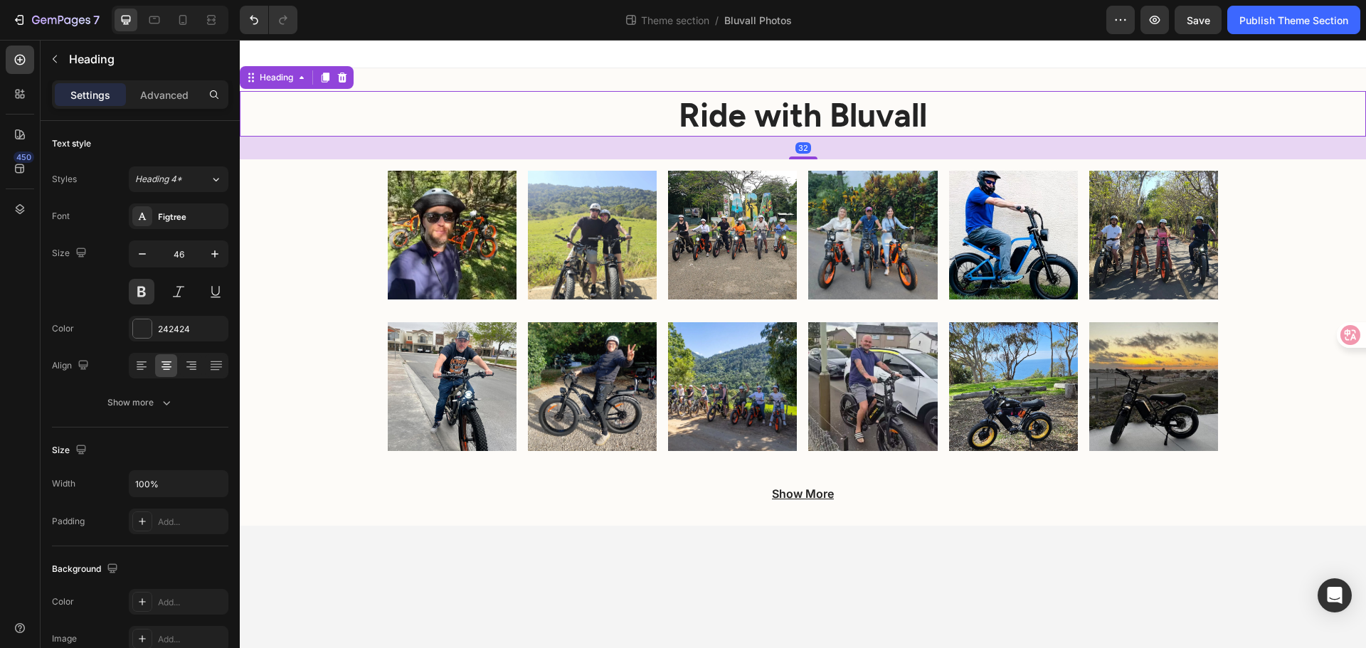
click at [866, 114] on h2 "Ride with Bluvall" at bounding box center [803, 114] width 1126 height 46
click at [149, 105] on div "Advanced" at bounding box center [164, 94] width 71 height 23
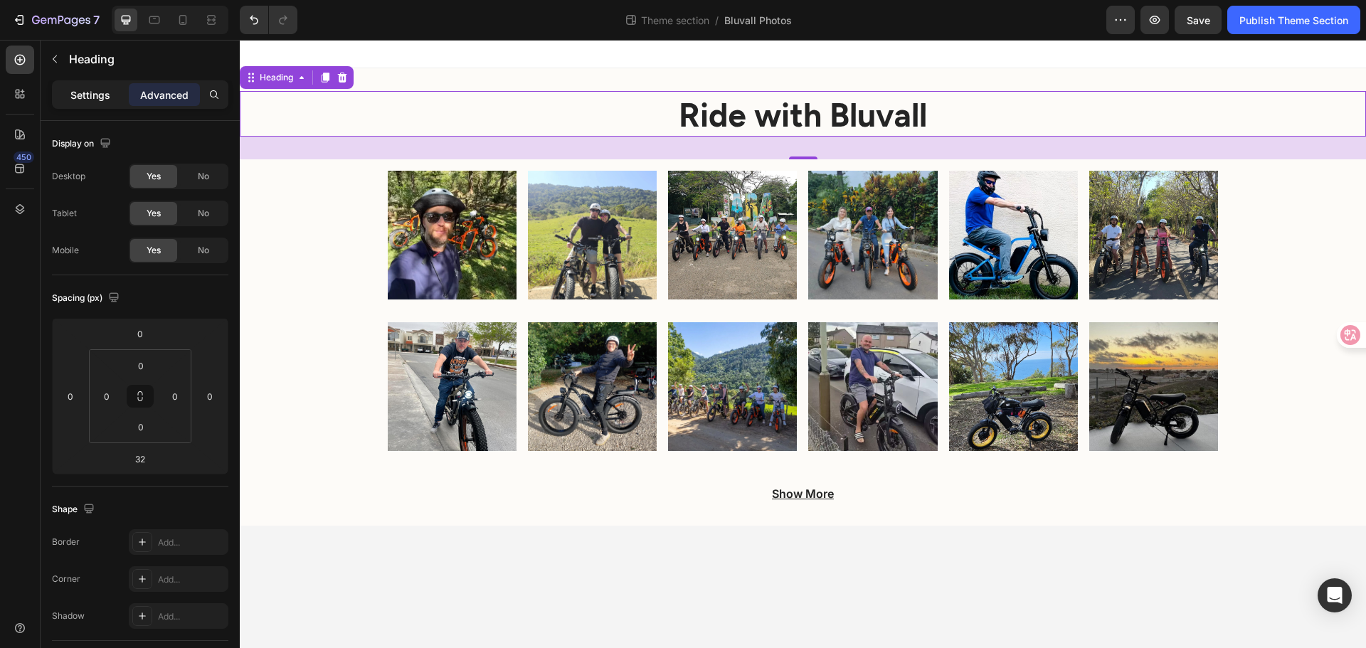
click at [78, 100] on p "Settings" at bounding box center [90, 95] width 40 height 15
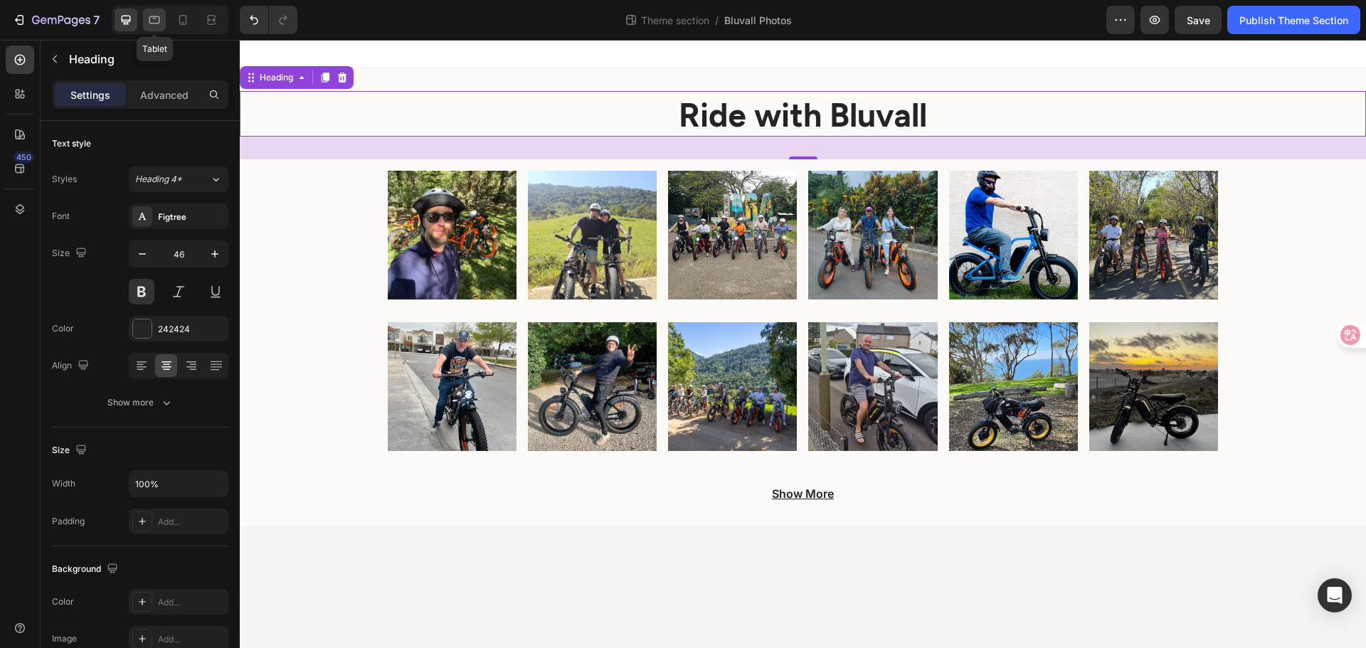
click at [154, 12] on div at bounding box center [154, 20] width 23 height 23
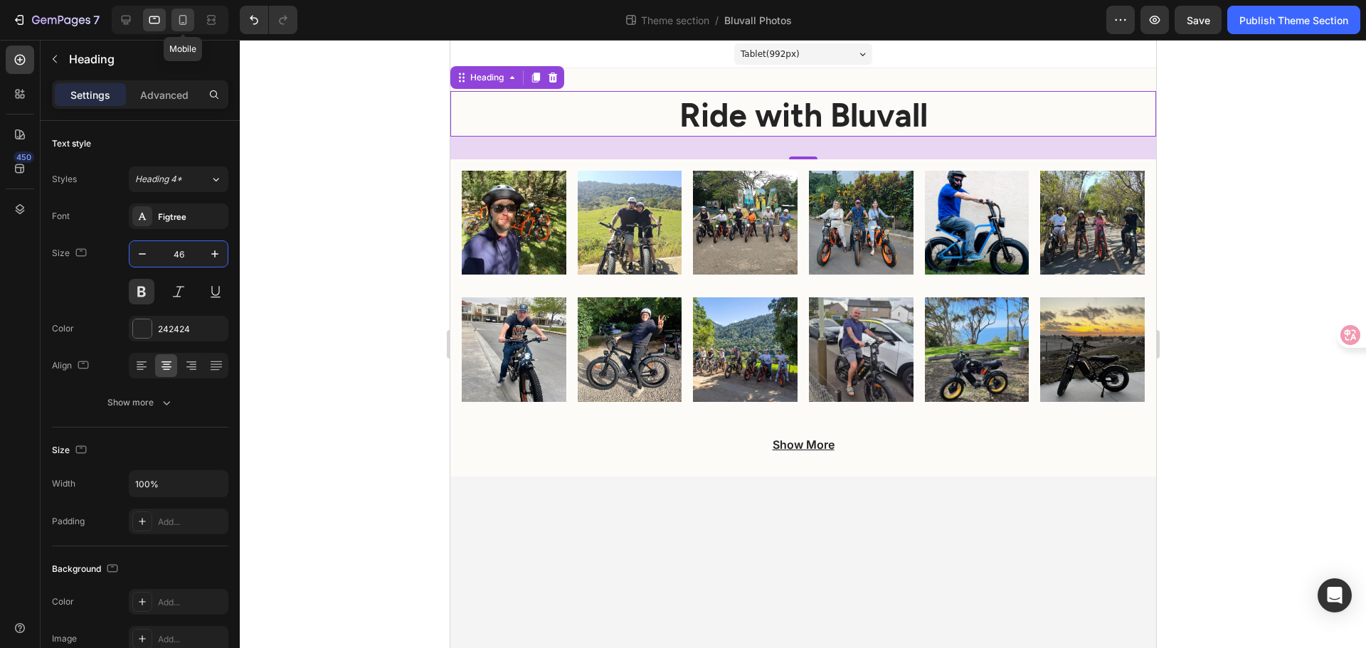
click at [186, 13] on icon at bounding box center [183, 20] width 14 height 14
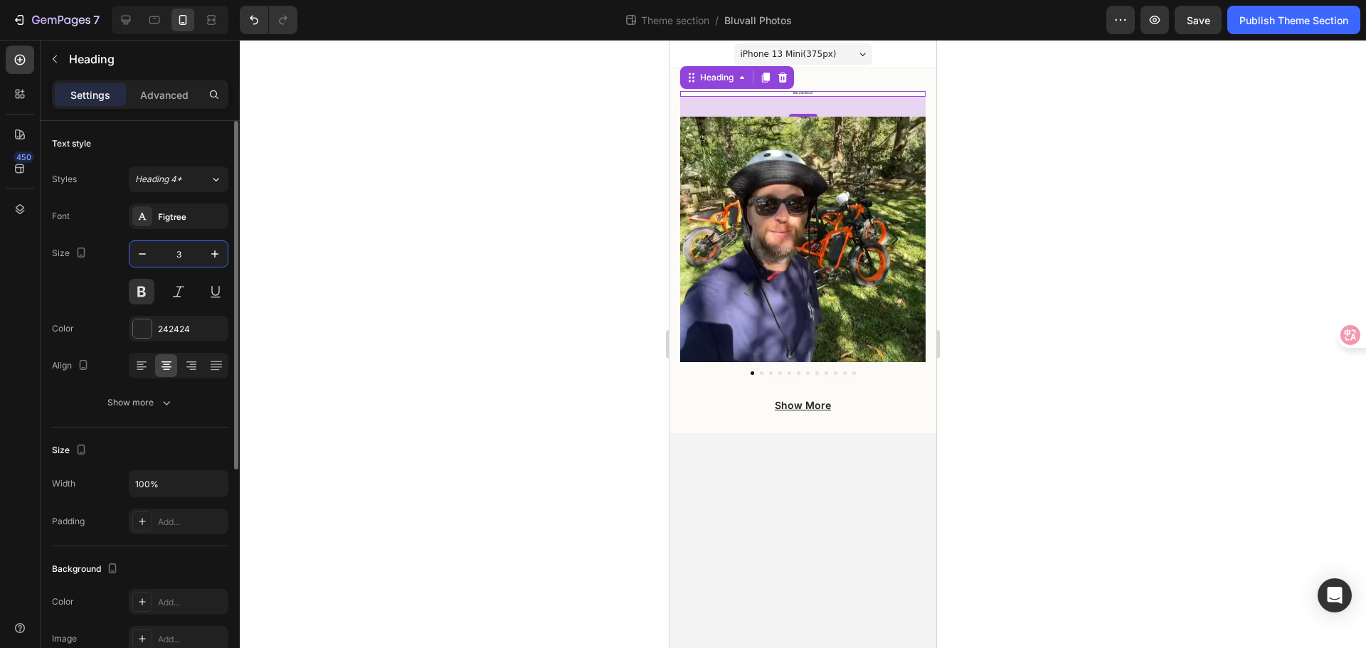
type input "36"
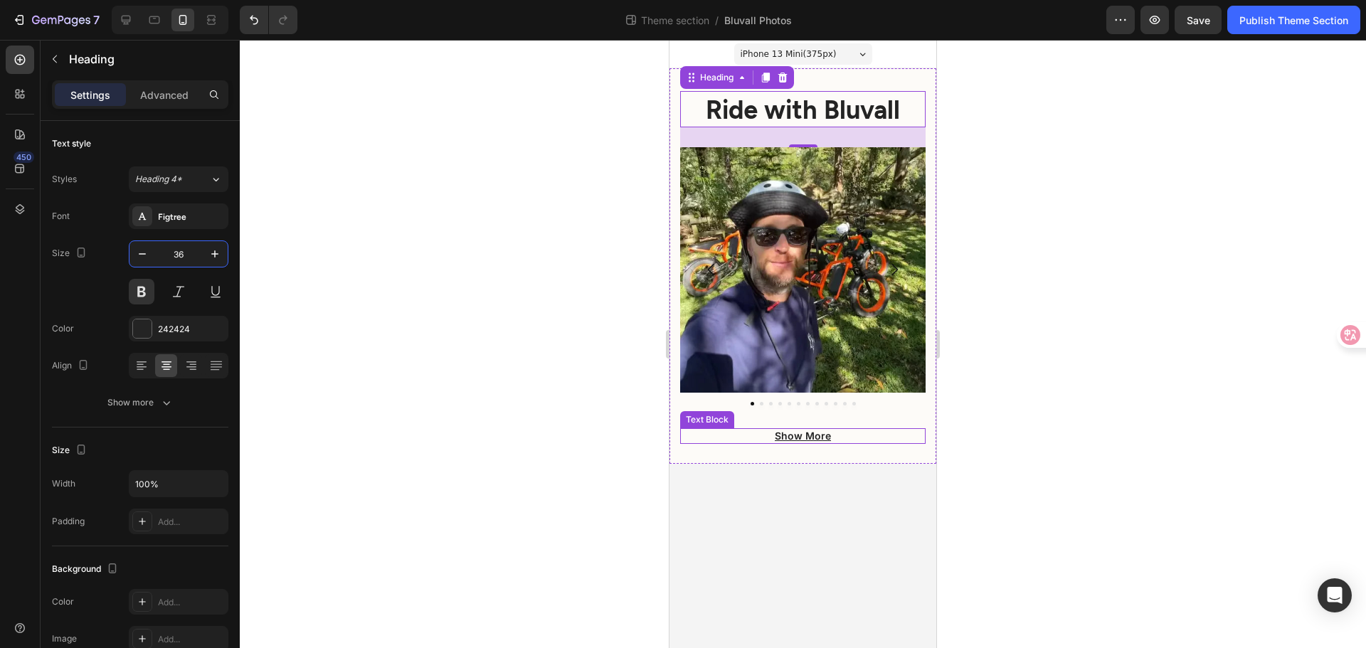
click at [721, 443] on div "Show More" at bounding box center [802, 436] width 245 height 16
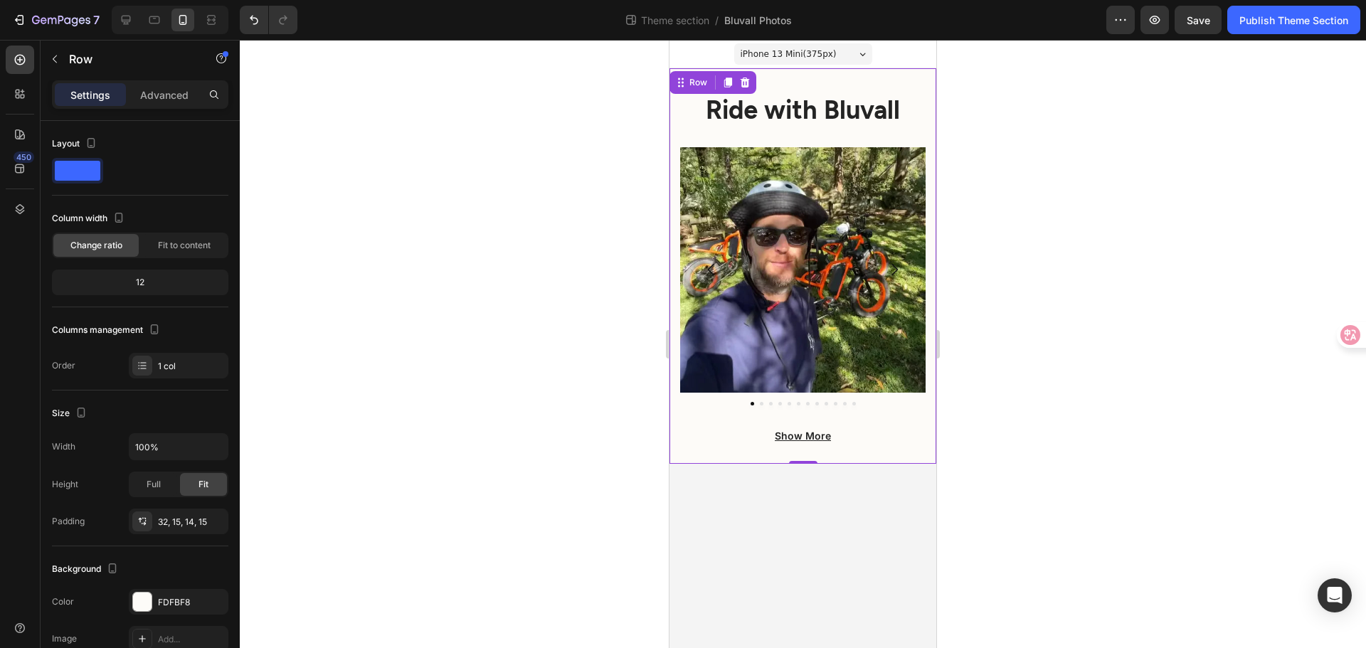
click at [699, 78] on div "Ride with Bluvall Heading Image Image Image Image Image Image Row Image Image I…" at bounding box center [802, 266] width 267 height 396
click at [1199, 25] on span "Save" at bounding box center [1198, 20] width 23 height 12
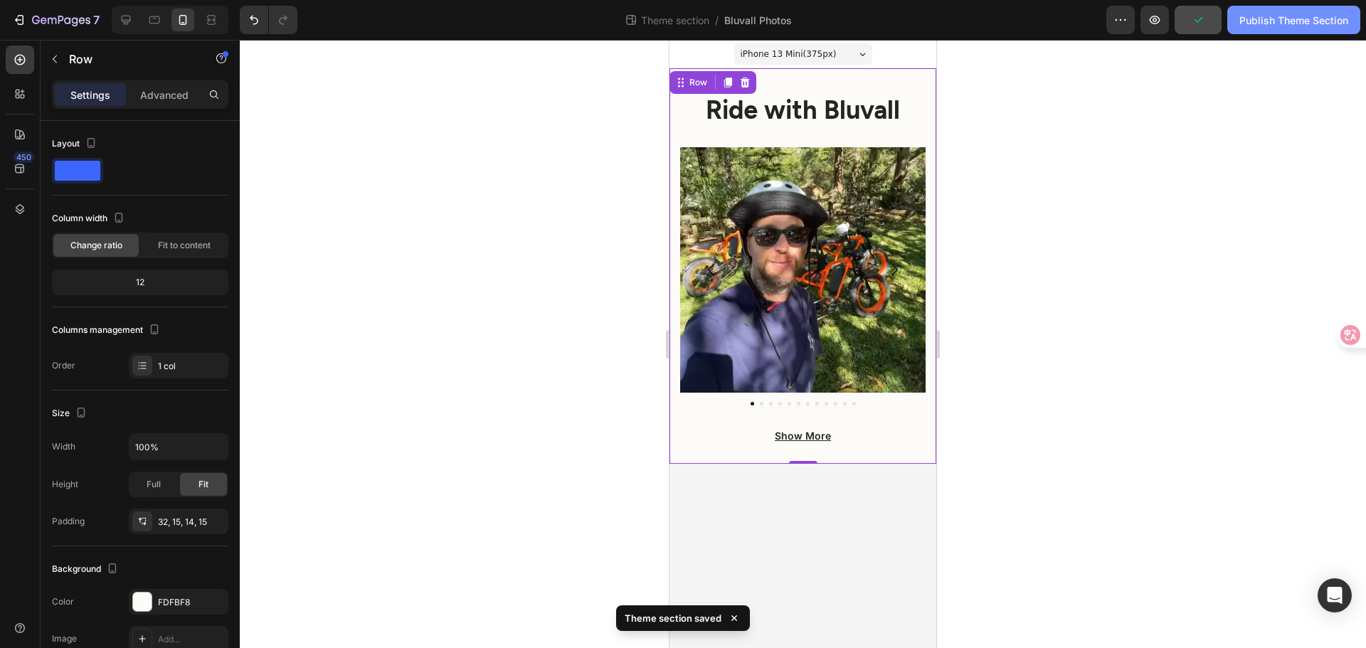
click at [1305, 23] on div "Publish Theme Section" at bounding box center [1293, 20] width 109 height 15
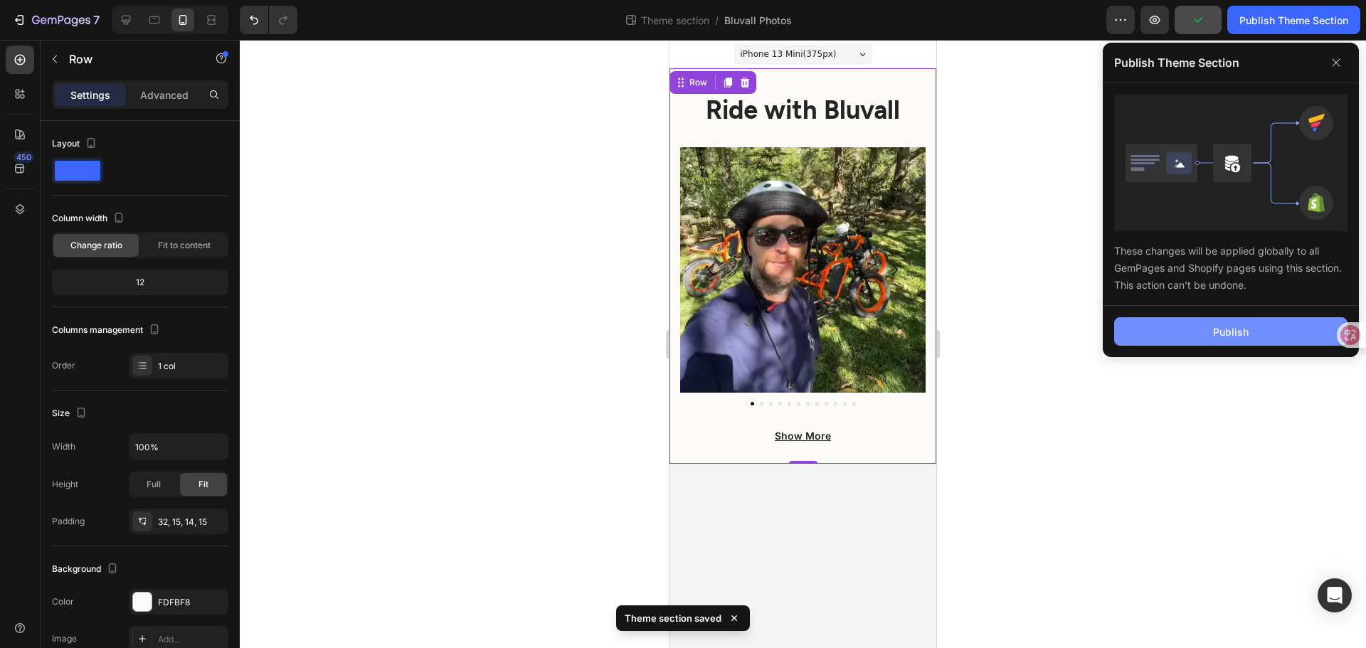
click at [1249, 329] on button "Publish" at bounding box center [1230, 331] width 233 height 28
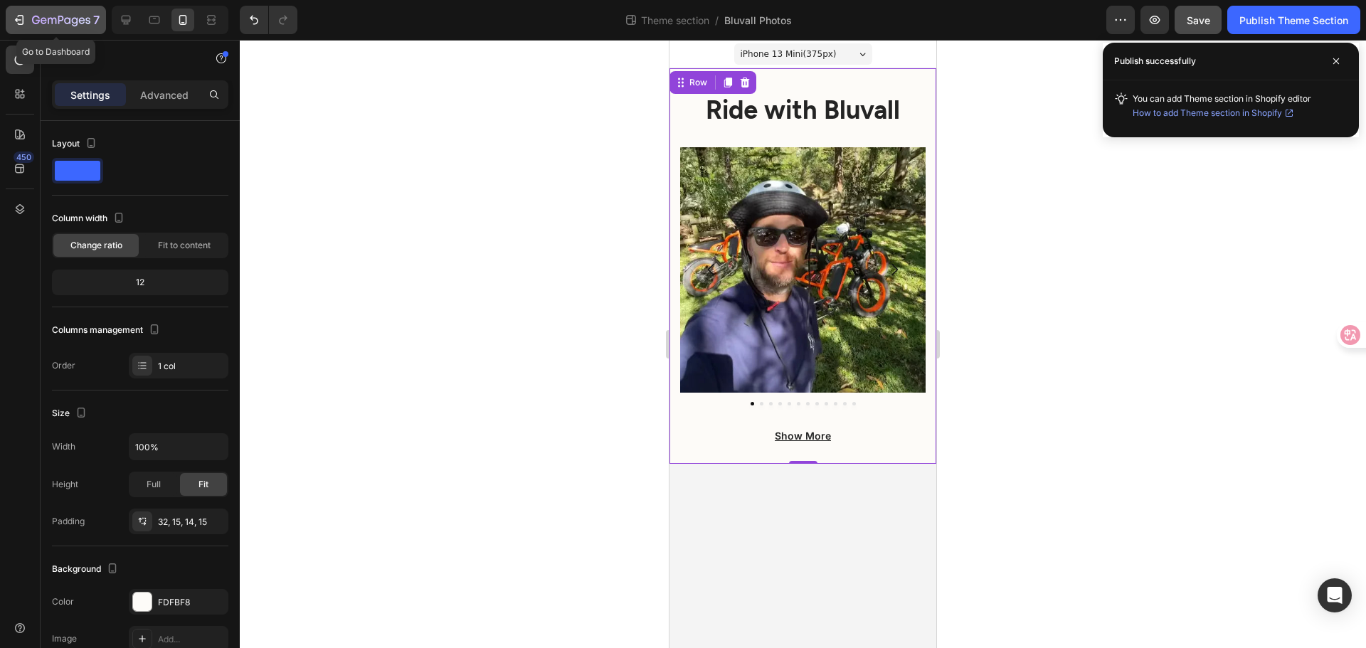
click at [22, 20] on icon "button" at bounding box center [19, 20] width 14 height 14
